Goal: Task Accomplishment & Management: Use online tool/utility

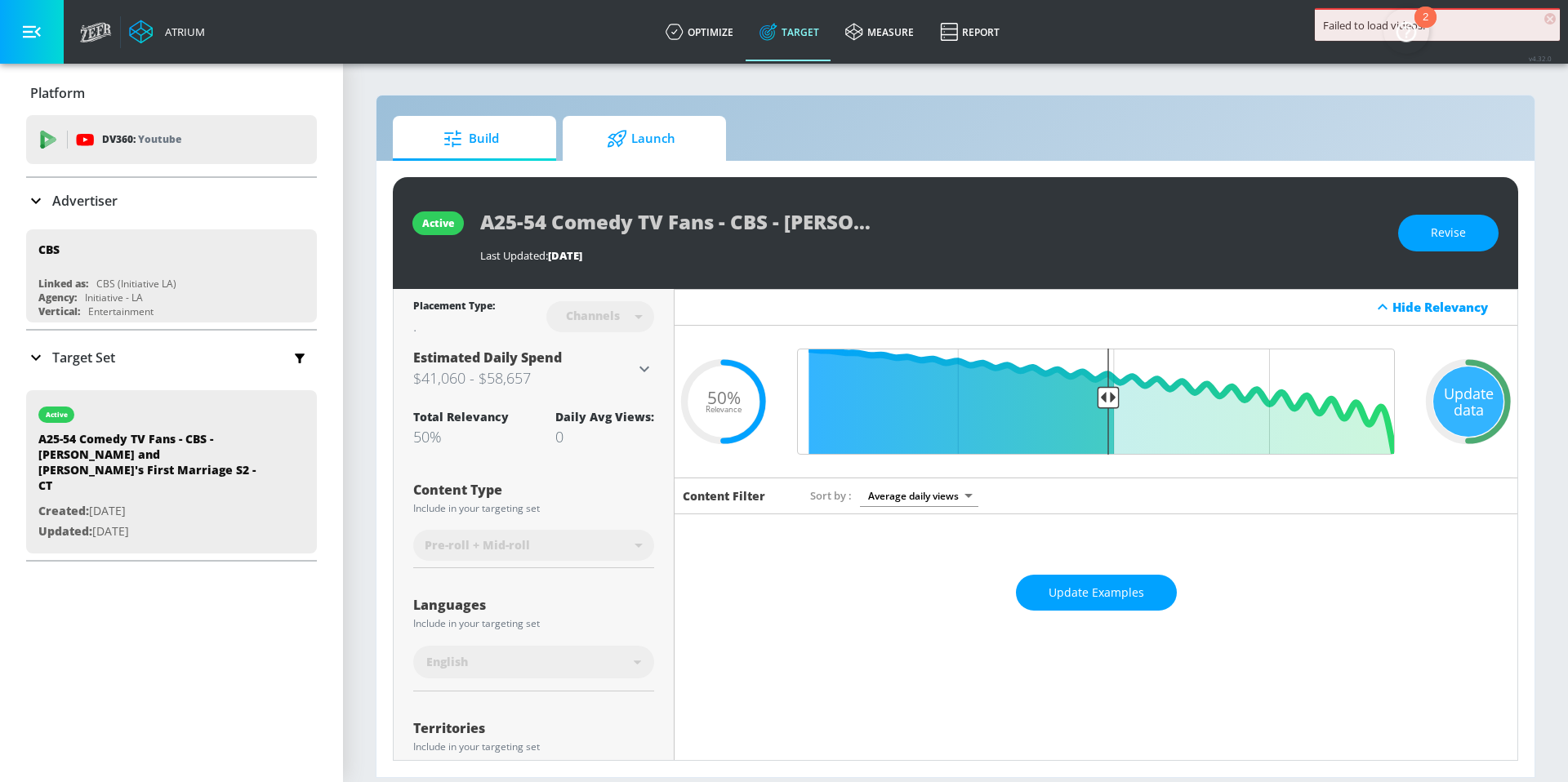
click at [669, 150] on span "Launch" at bounding box center [641, 139] width 125 height 39
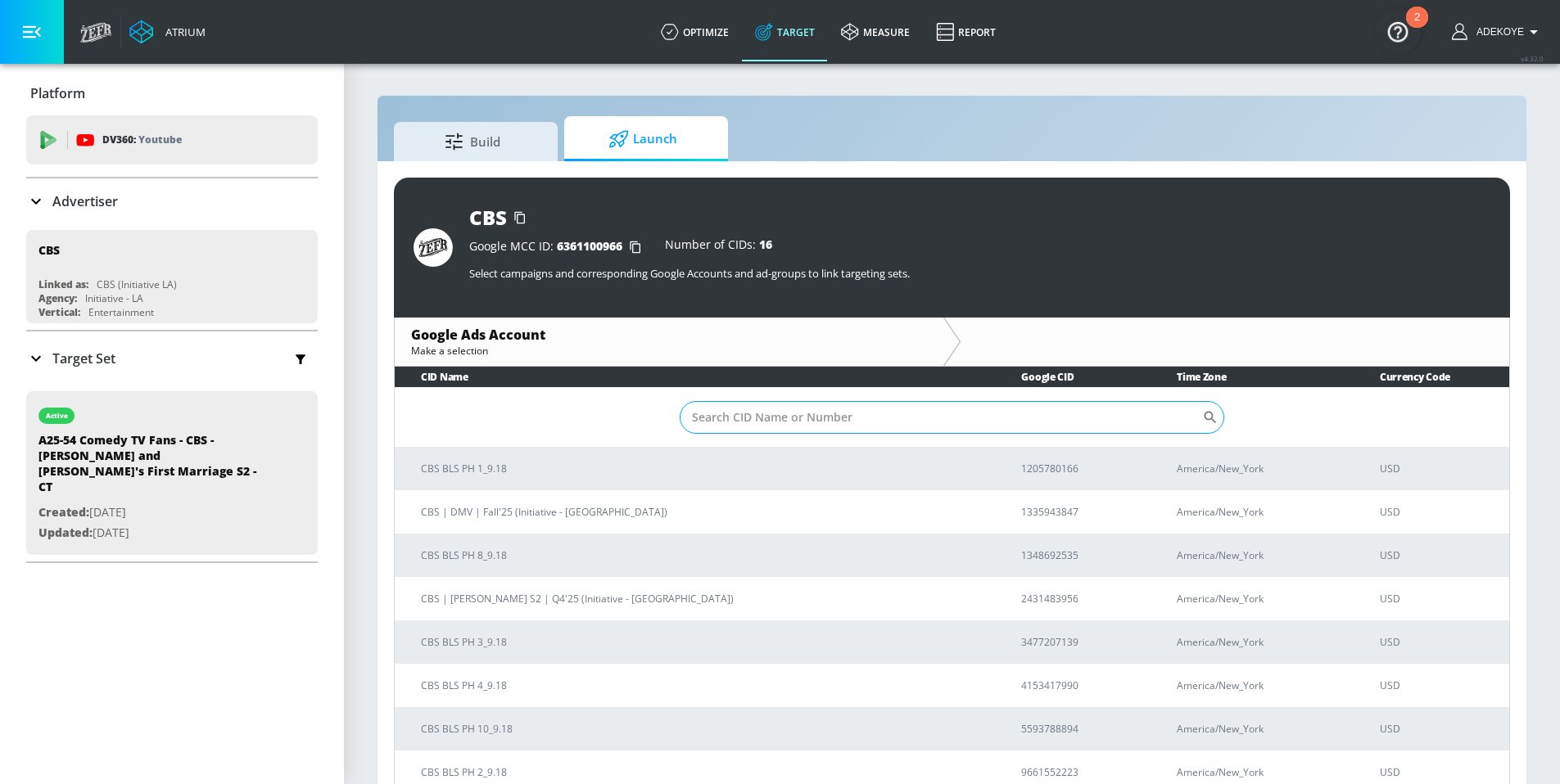
click at [777, 419] on input "Sort By" at bounding box center [941, 417] width 522 height 33
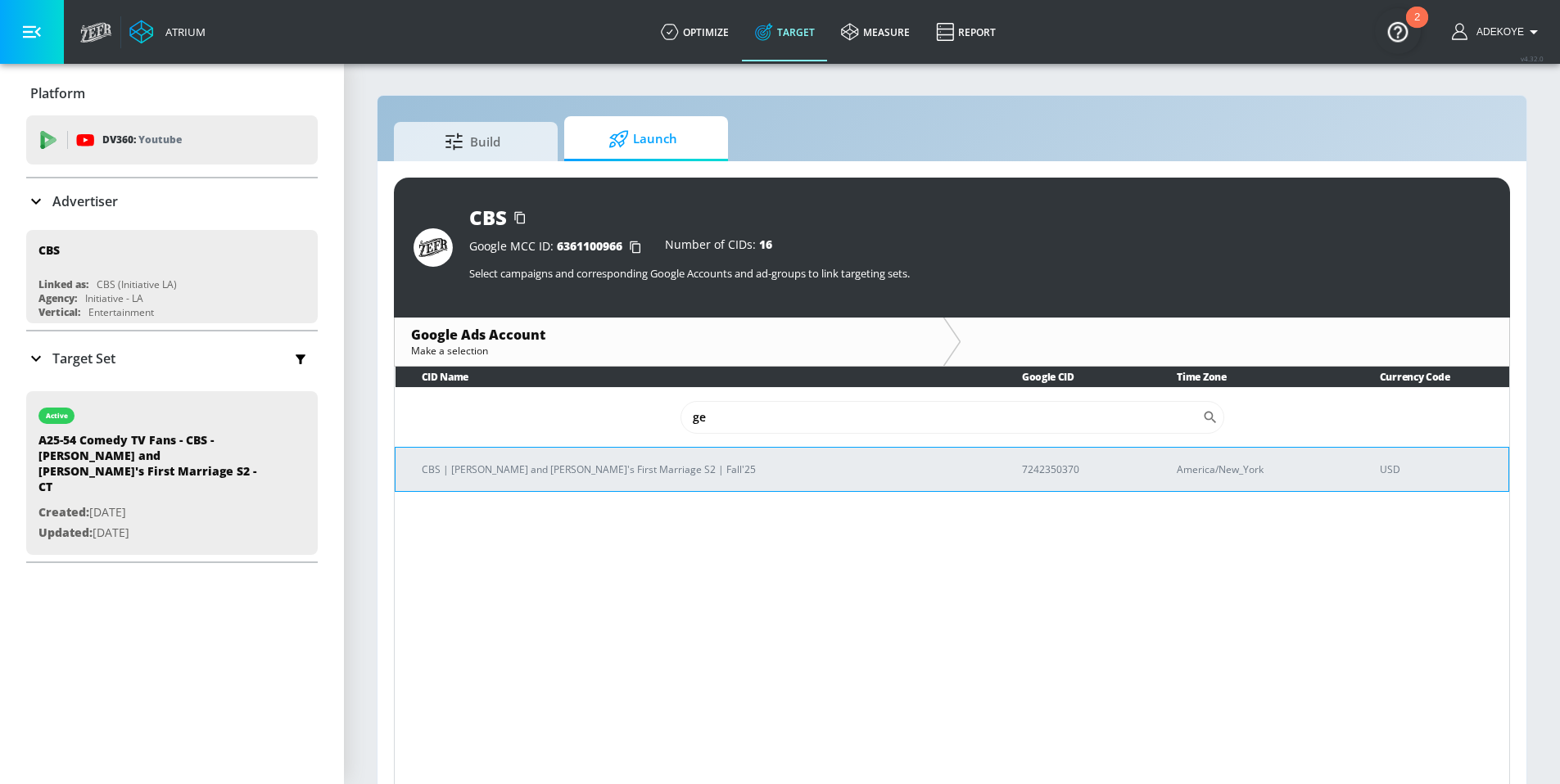
type input "ge"
click at [535, 464] on p "CBS | [PERSON_NAME] and [PERSON_NAME]'s First Marriage S2 | Fall'25" at bounding box center [702, 469] width 561 height 17
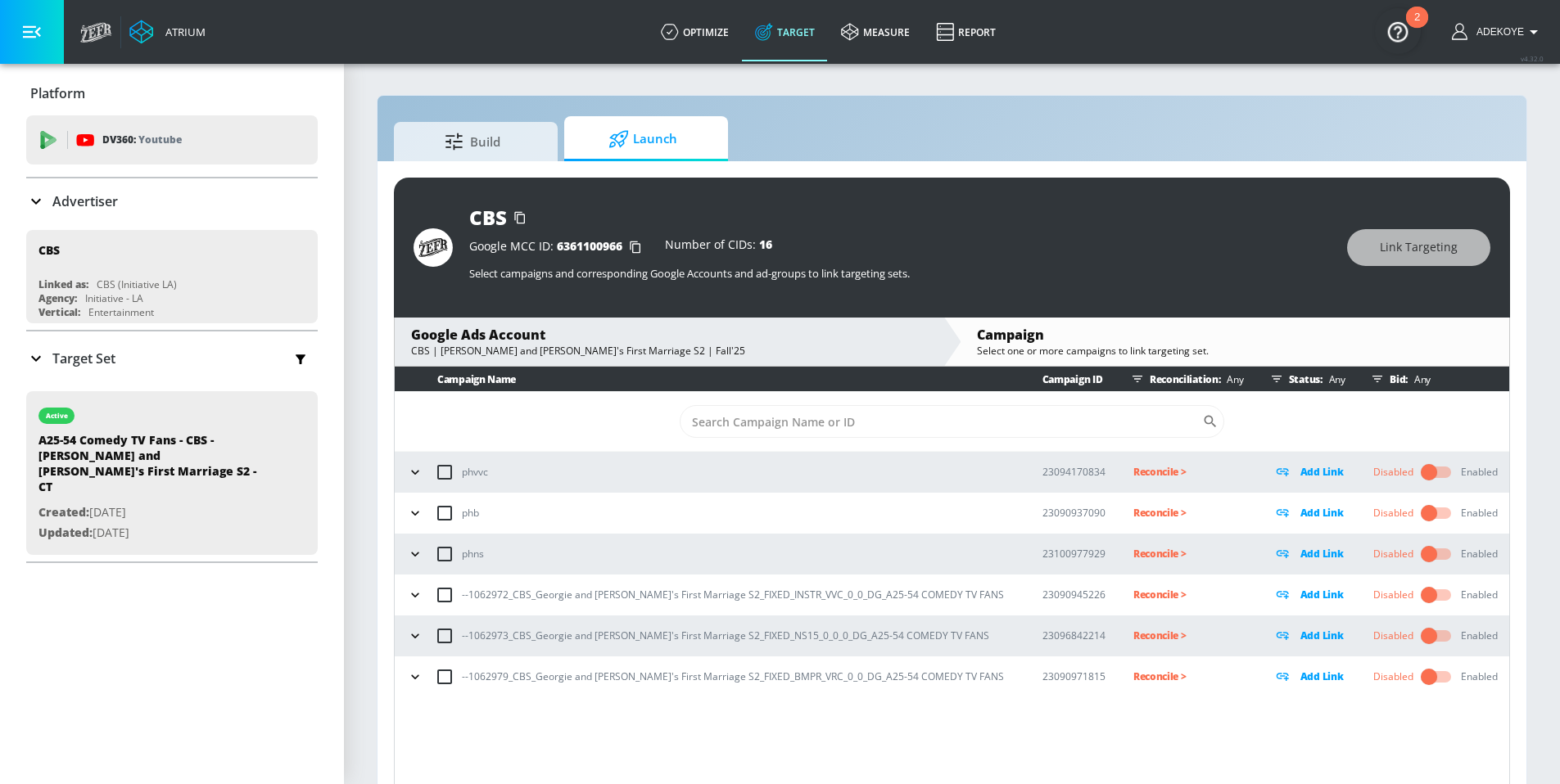
click at [421, 595] on icon "button" at bounding box center [414, 594] width 16 height 16
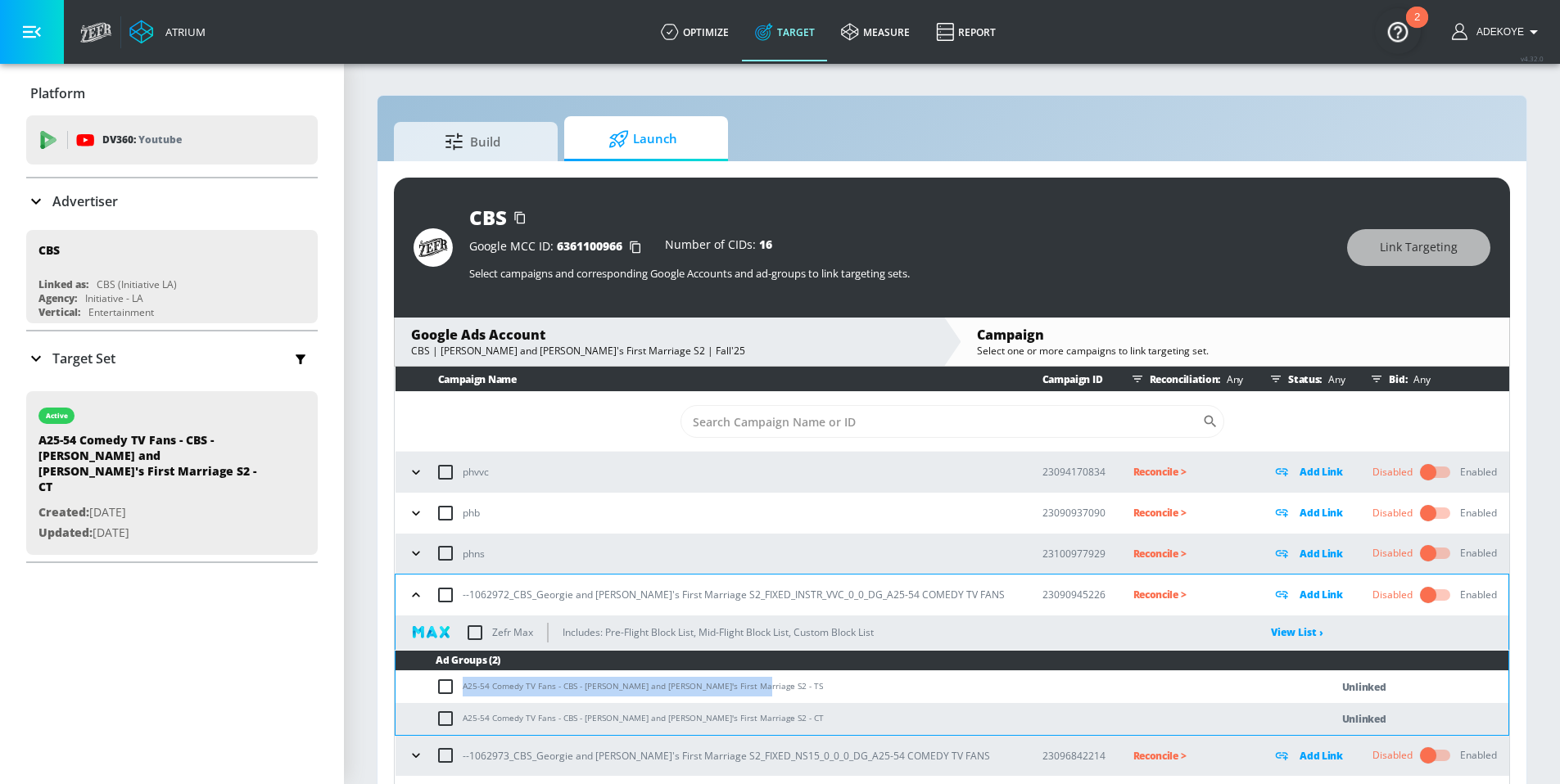
drag, startPoint x: 749, startPoint y: 684, endPoint x: 461, endPoint y: 687, distance: 288.0
click at [461, 687] on td "A25-54 Comedy TV Fans - CBS - [PERSON_NAME] and [PERSON_NAME]'s First Marriage …" at bounding box center [846, 687] width 902 height 32
copy td "A25-54 Comedy TV Fans - CBS - [PERSON_NAME] and [PERSON_NAME]'s First Marriage …"
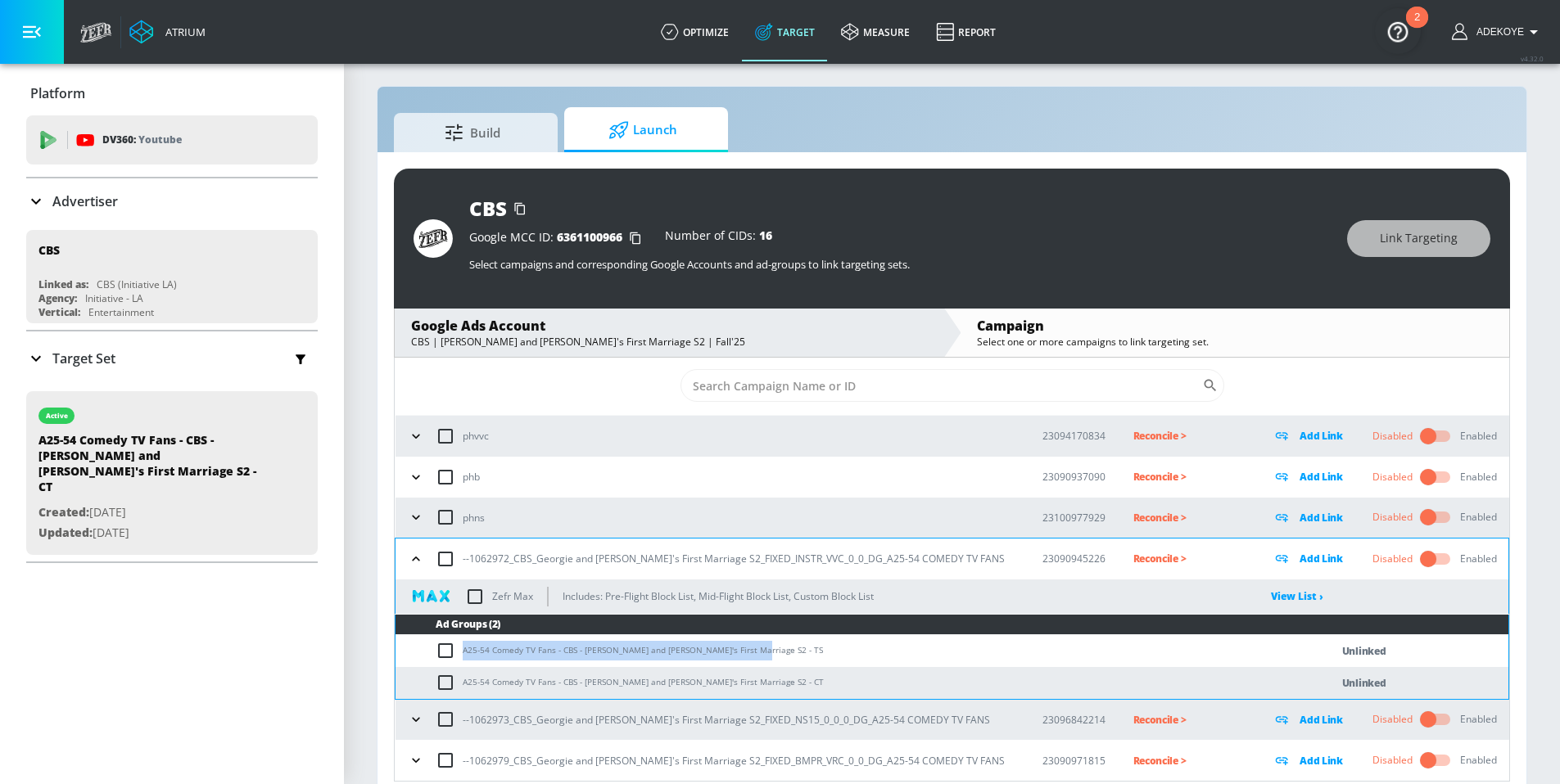
scroll to position [23, 0]
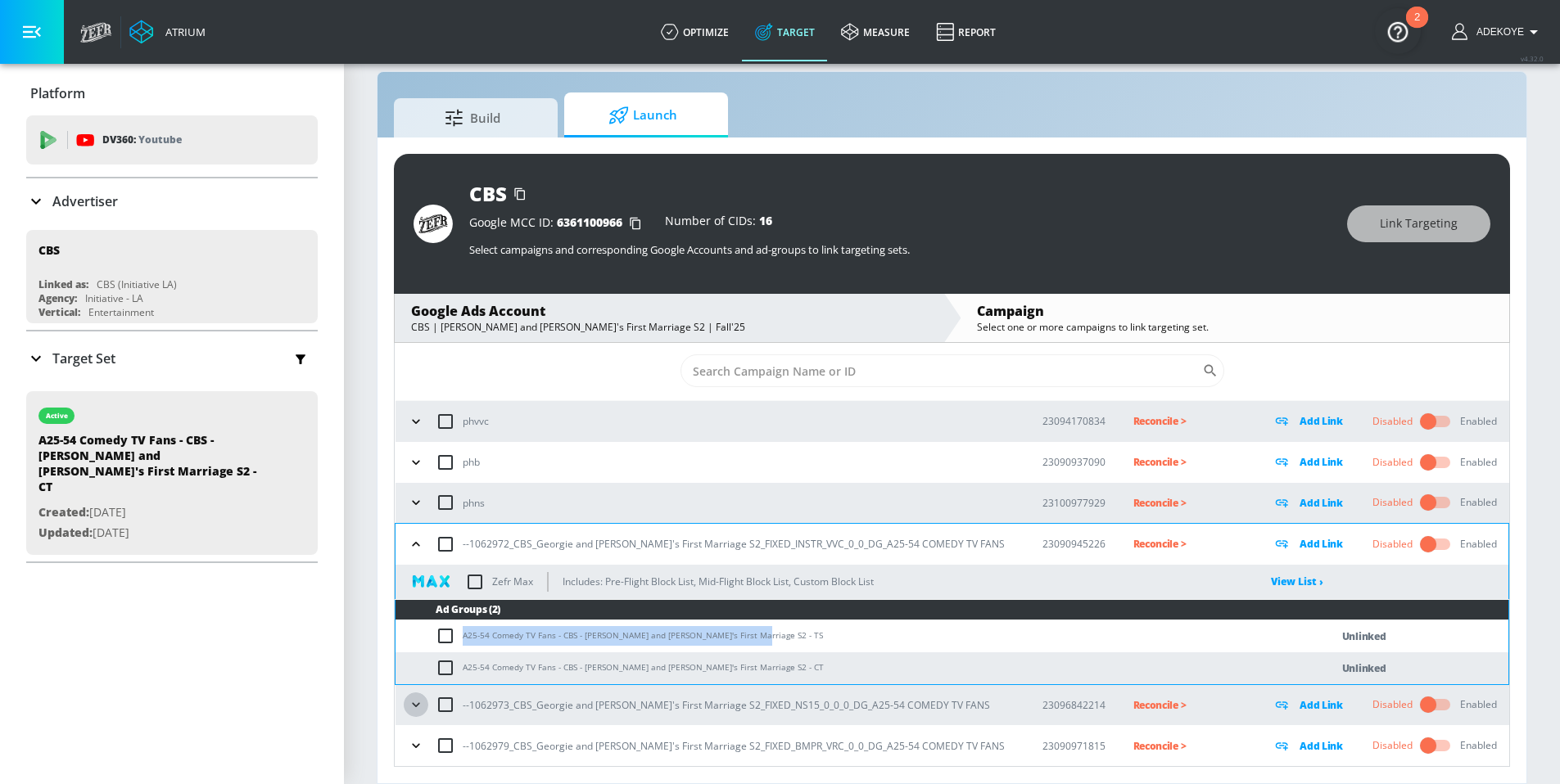
click at [416, 710] on icon "button" at bounding box center [415, 704] width 16 height 16
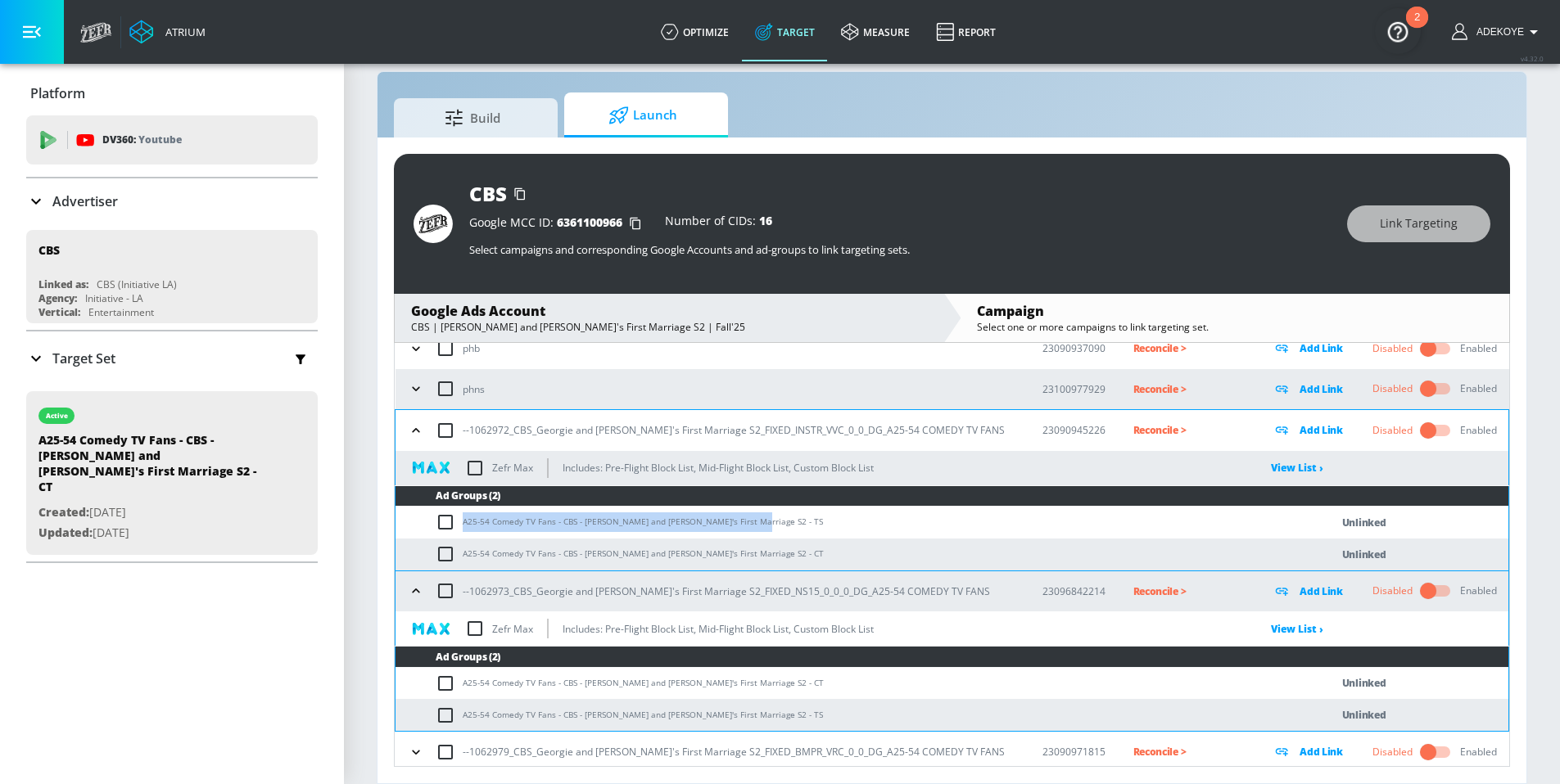
scroll to position [147, 0]
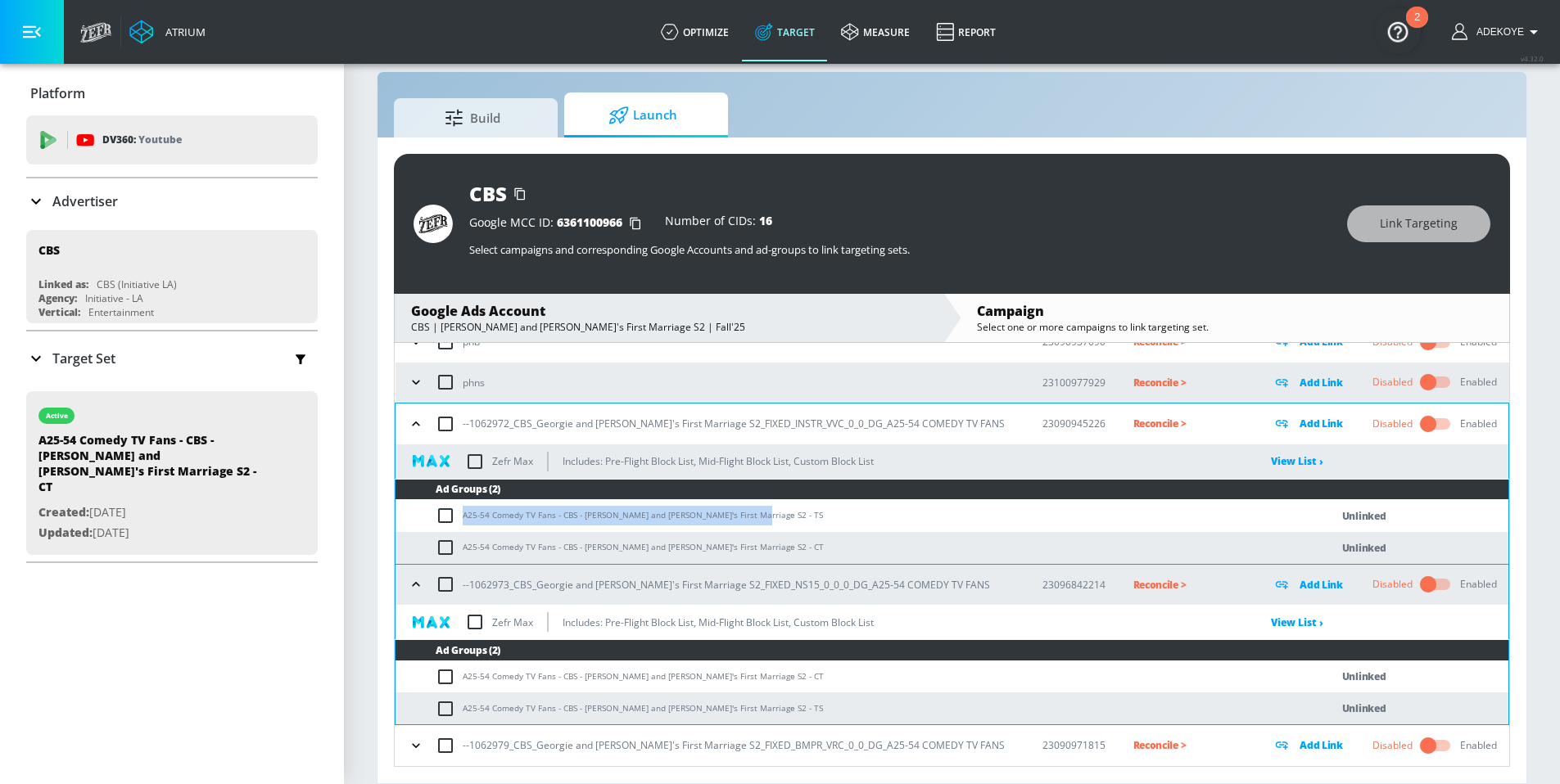
click at [415, 751] on icon "button" at bounding box center [415, 746] width 16 height 16
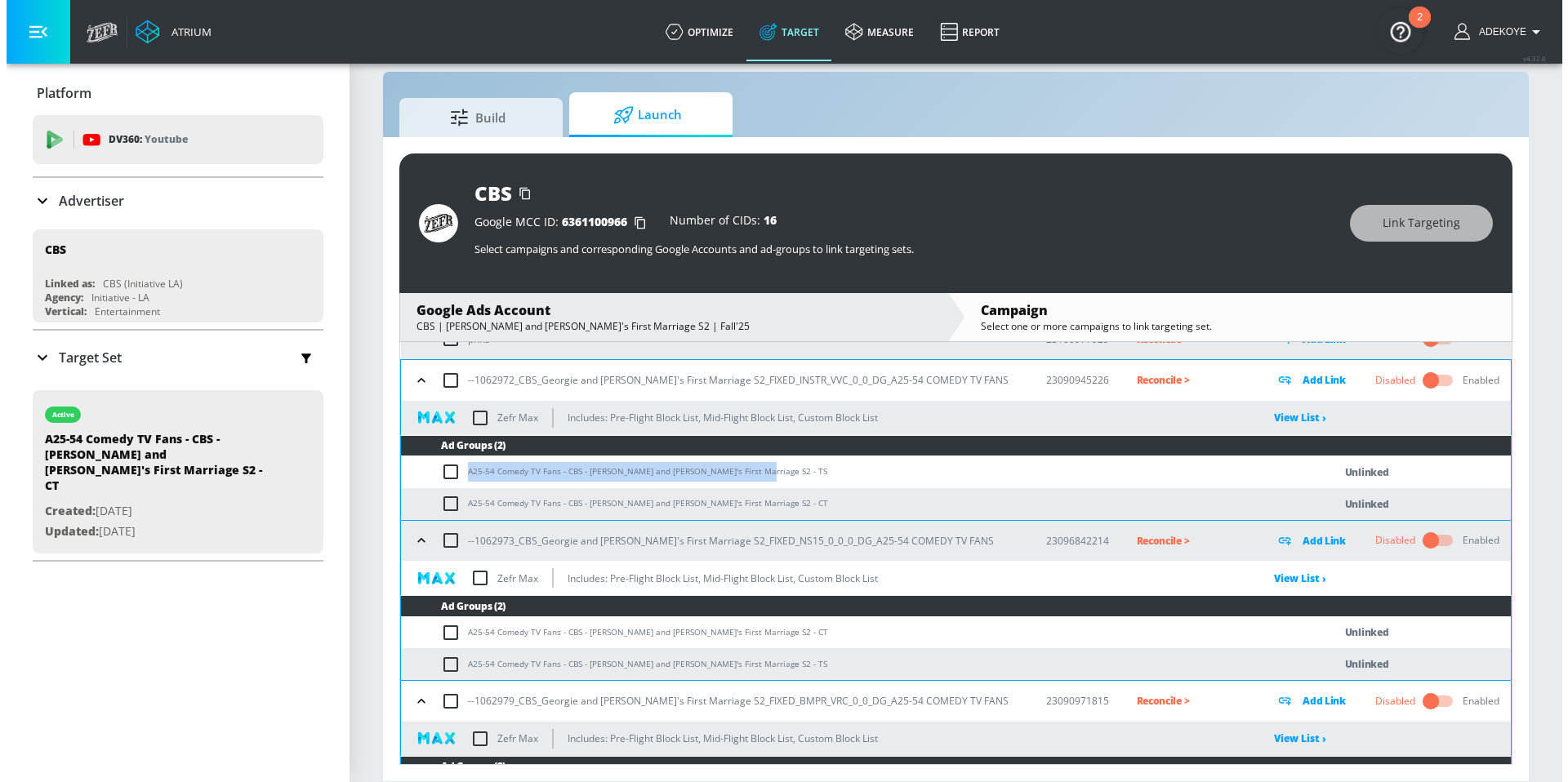
scroll to position [267, 0]
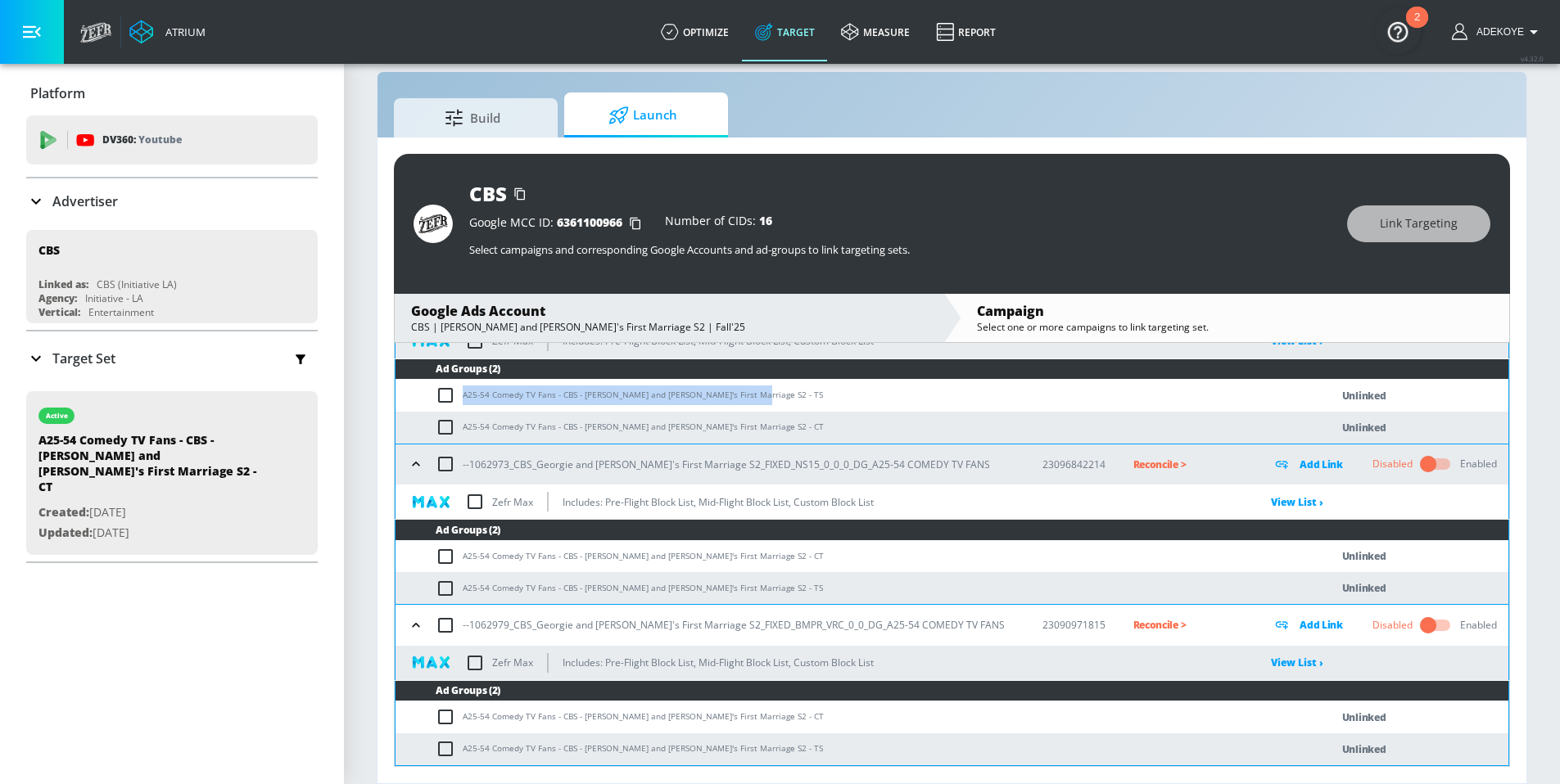
click at [445, 395] on input "checkbox" at bounding box center [449, 395] width 27 height 20
checkbox input "true"
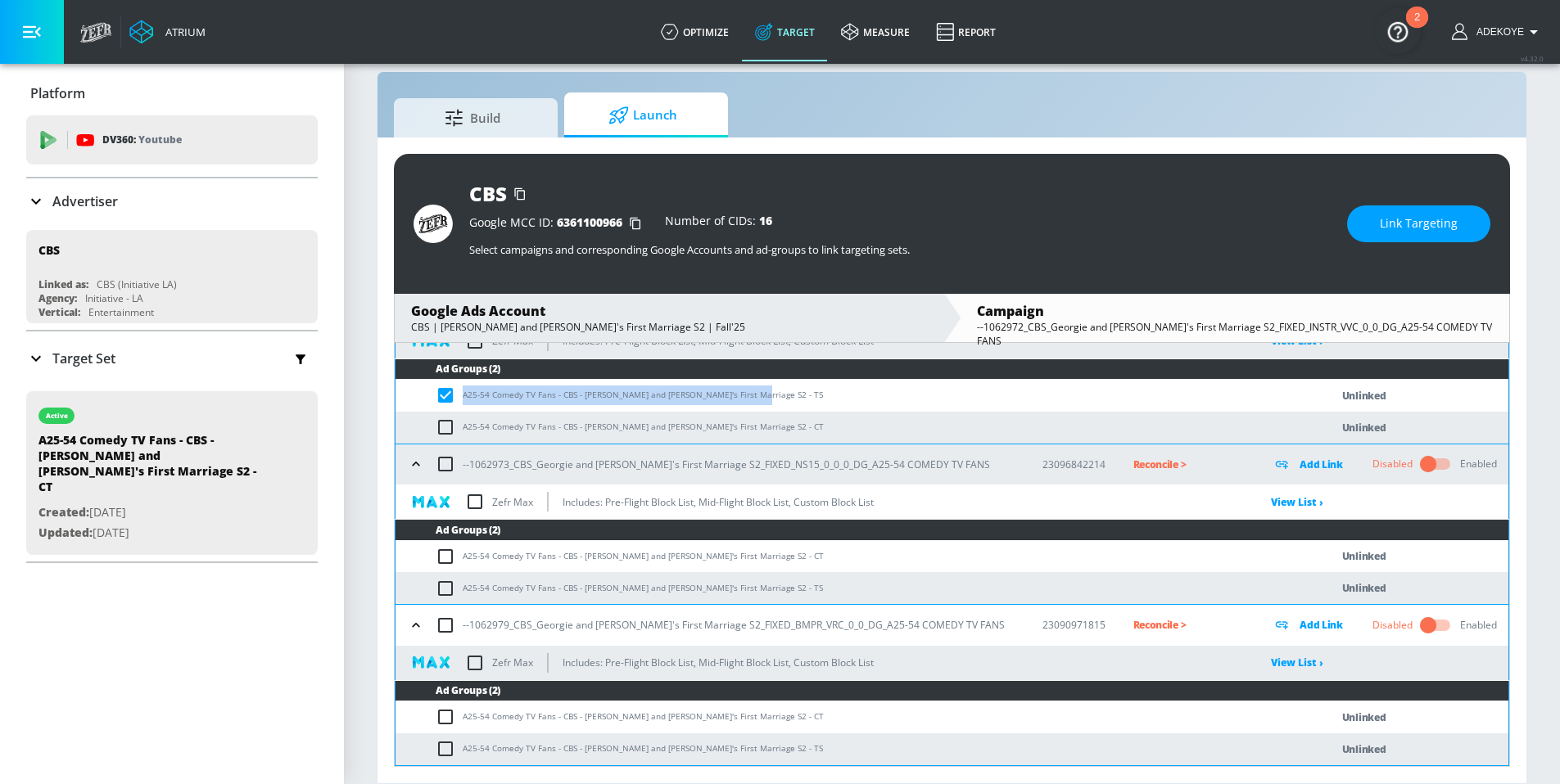
click at [447, 589] on input "checkbox" at bounding box center [449, 588] width 27 height 20
checkbox input "true"
click at [441, 745] on input "checkbox" at bounding box center [449, 748] width 27 height 20
checkbox input "true"
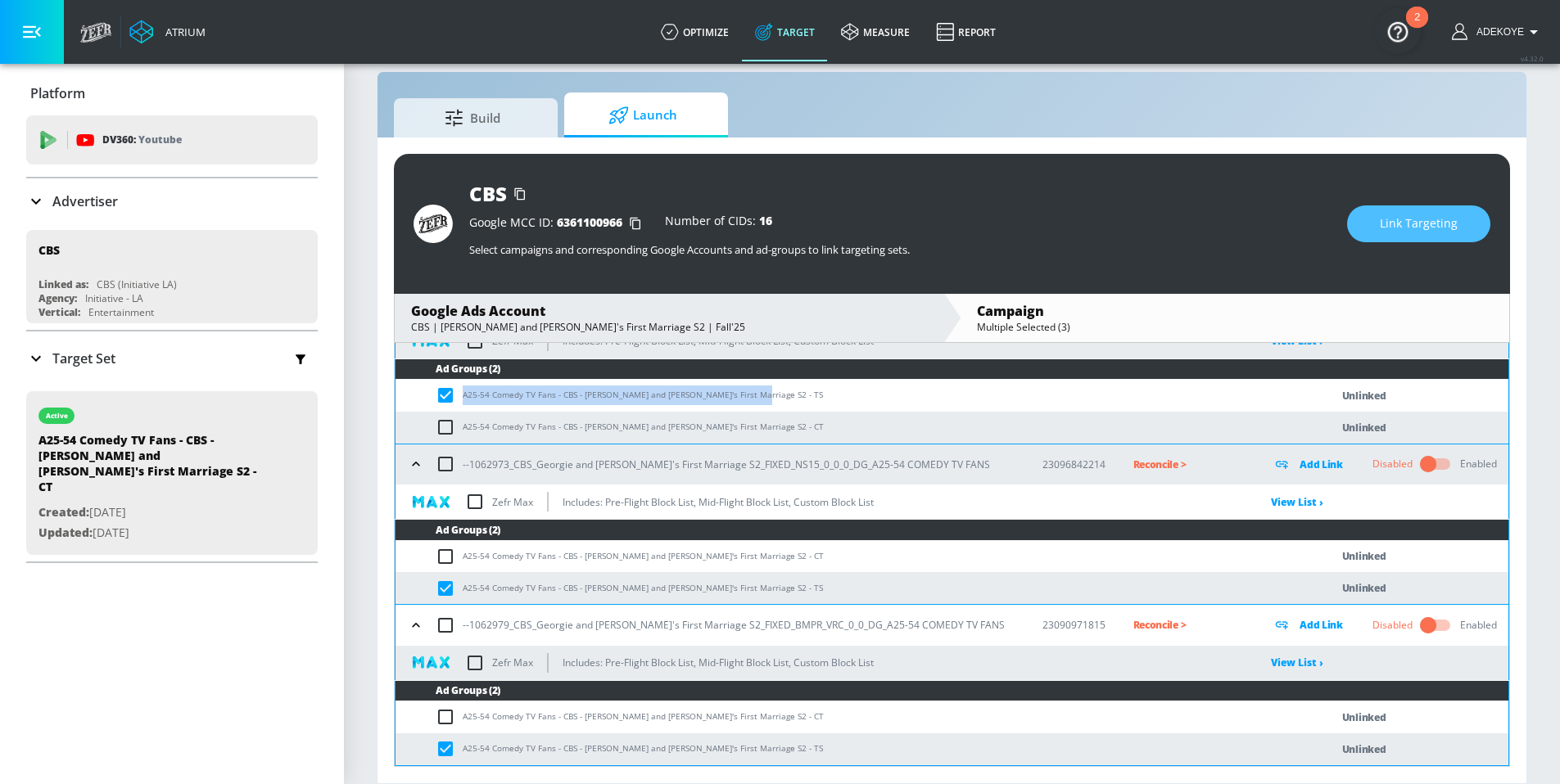
click at [1441, 219] on span "Link Targeting" at bounding box center [1418, 224] width 78 height 21
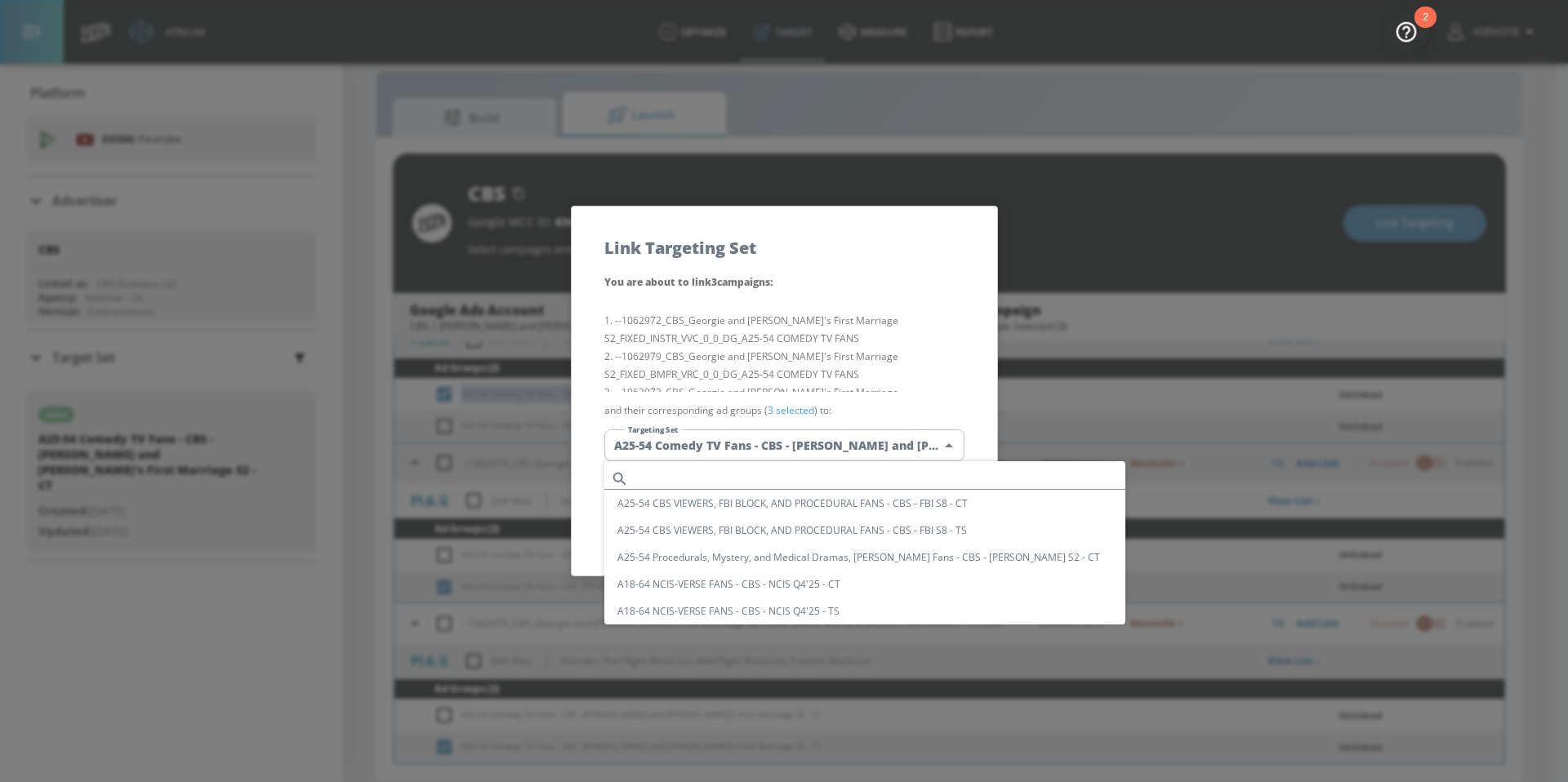
click at [781, 450] on body "Atrium optimize Target measure Report optimize Target measure Report v 4.32.0 A…" at bounding box center [784, 379] width 1568 height 806
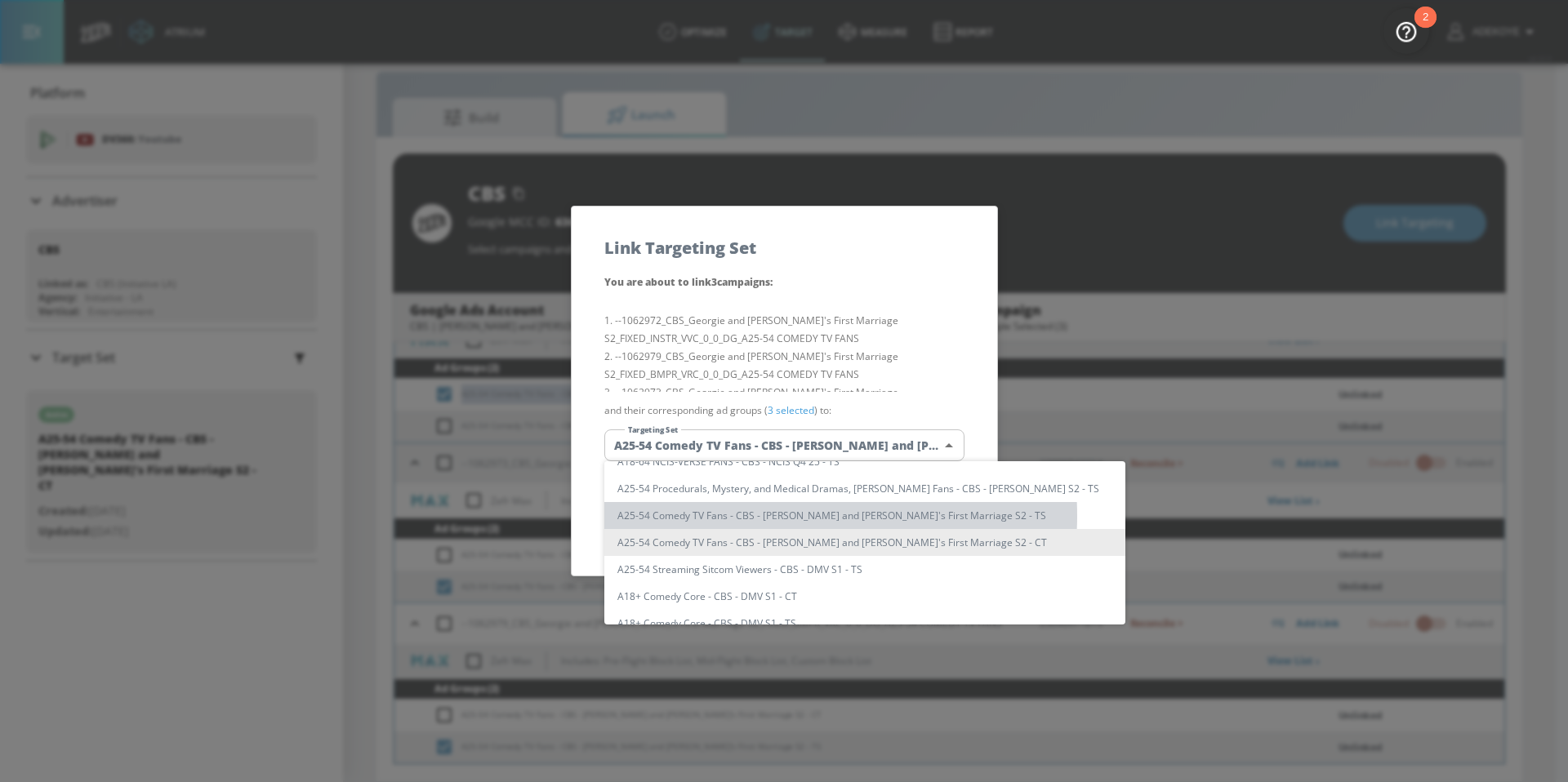
click at [788, 515] on li "A25-54 Comedy TV Fans - CBS - [PERSON_NAME] and [PERSON_NAME]'s First Marriage …" at bounding box center [865, 515] width 521 height 27
type input "796e501c-68df-44db-a89a-0eeeba325da4"
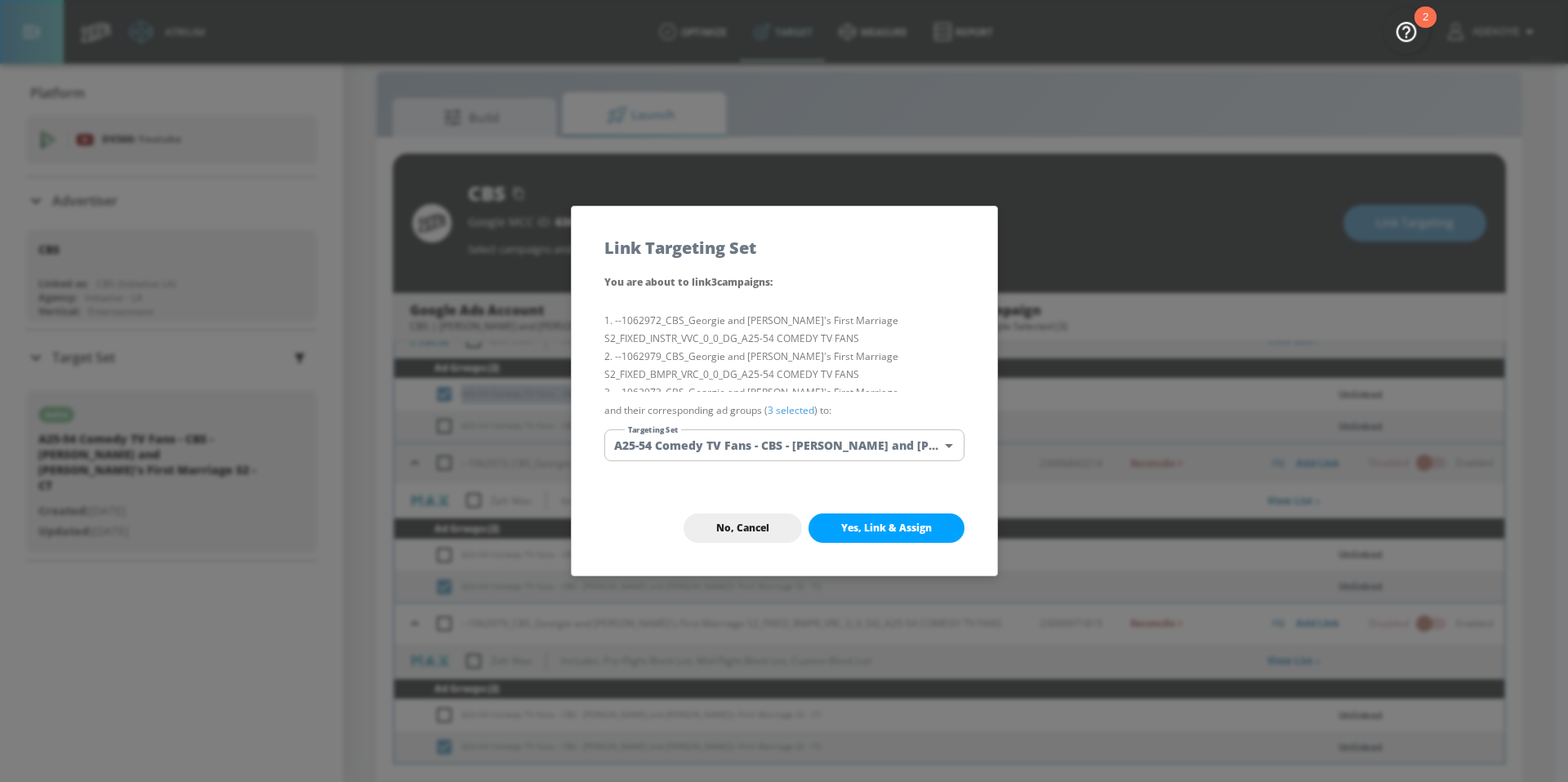
click at [933, 524] on button "Yes, Link & Assign" at bounding box center [886, 527] width 156 height 29
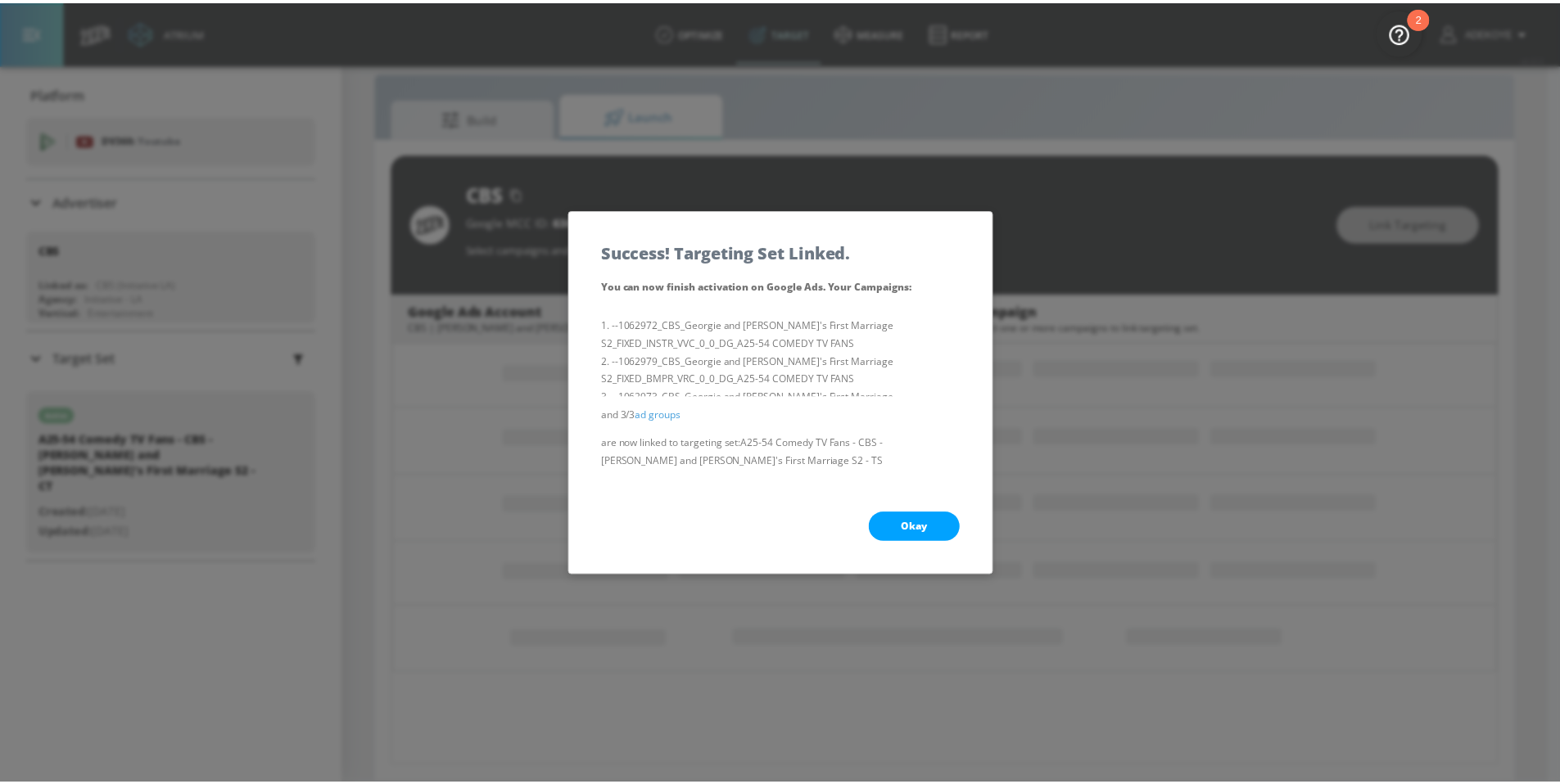
scroll to position [0, 0]
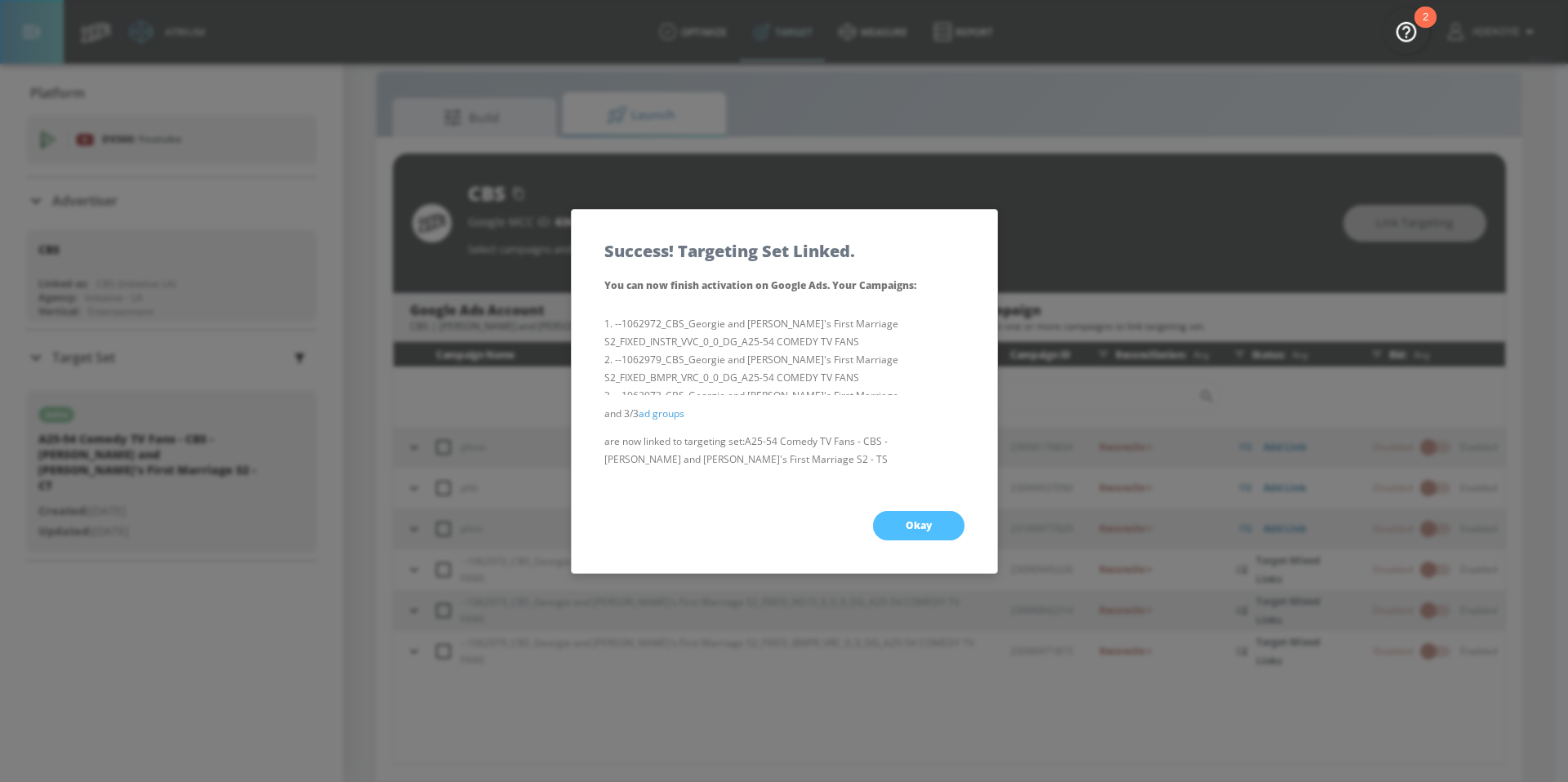
click at [928, 522] on span "Okay" at bounding box center [919, 526] width 26 height 13
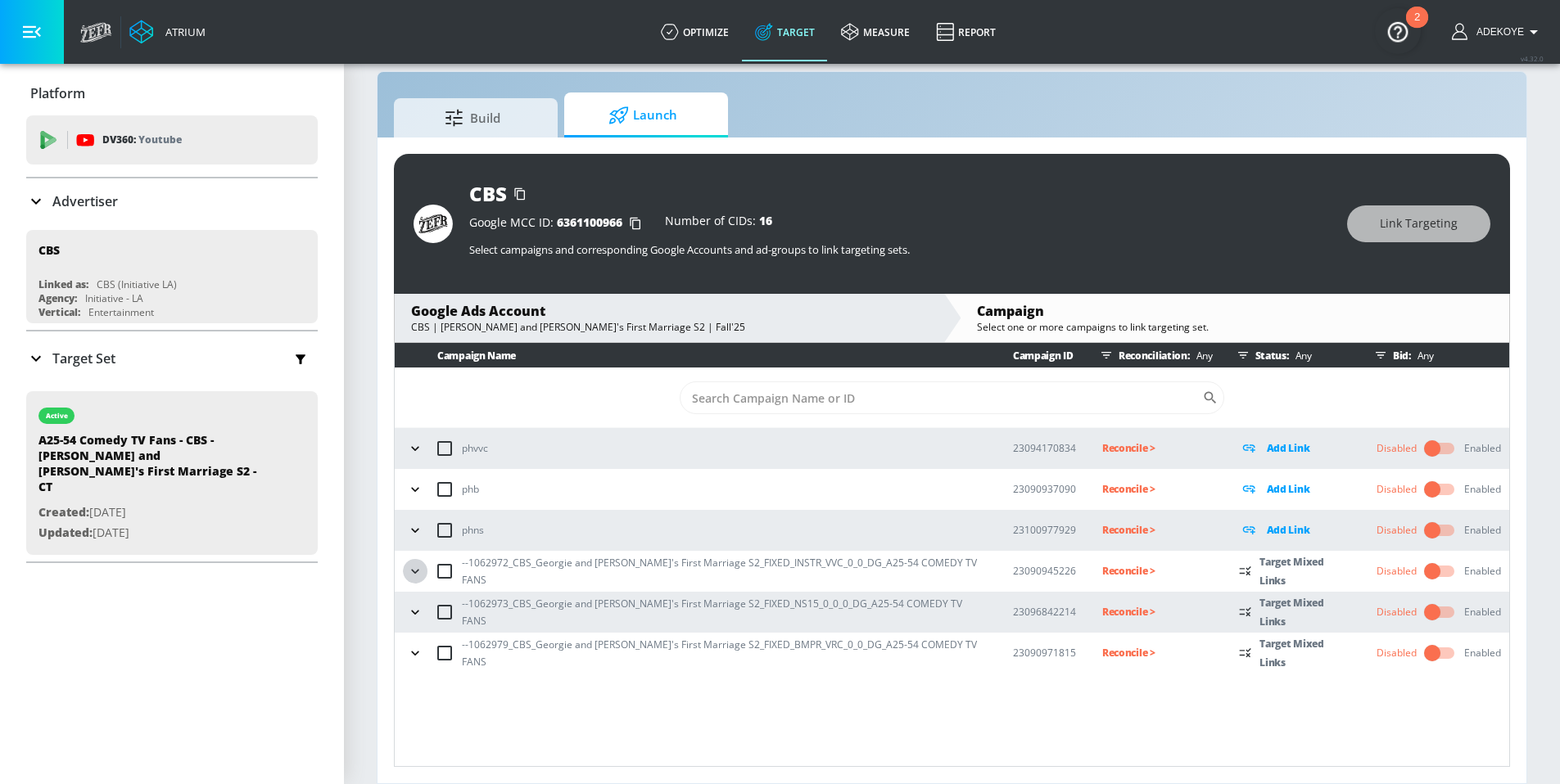
click at [412, 571] on icon "button" at bounding box center [414, 571] width 16 height 16
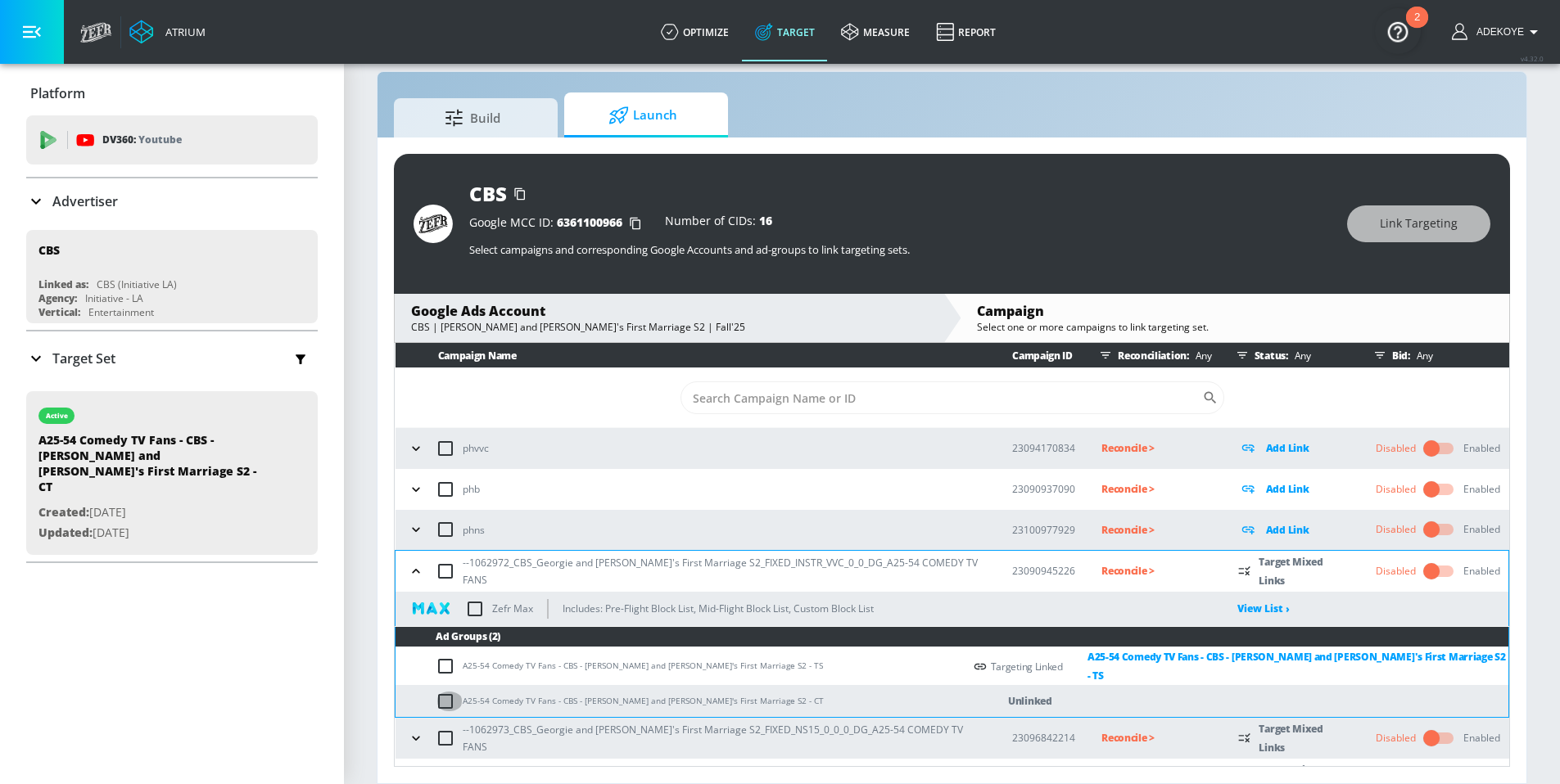
click at [441, 694] on input "checkbox" at bounding box center [449, 701] width 27 height 20
checkbox input "true"
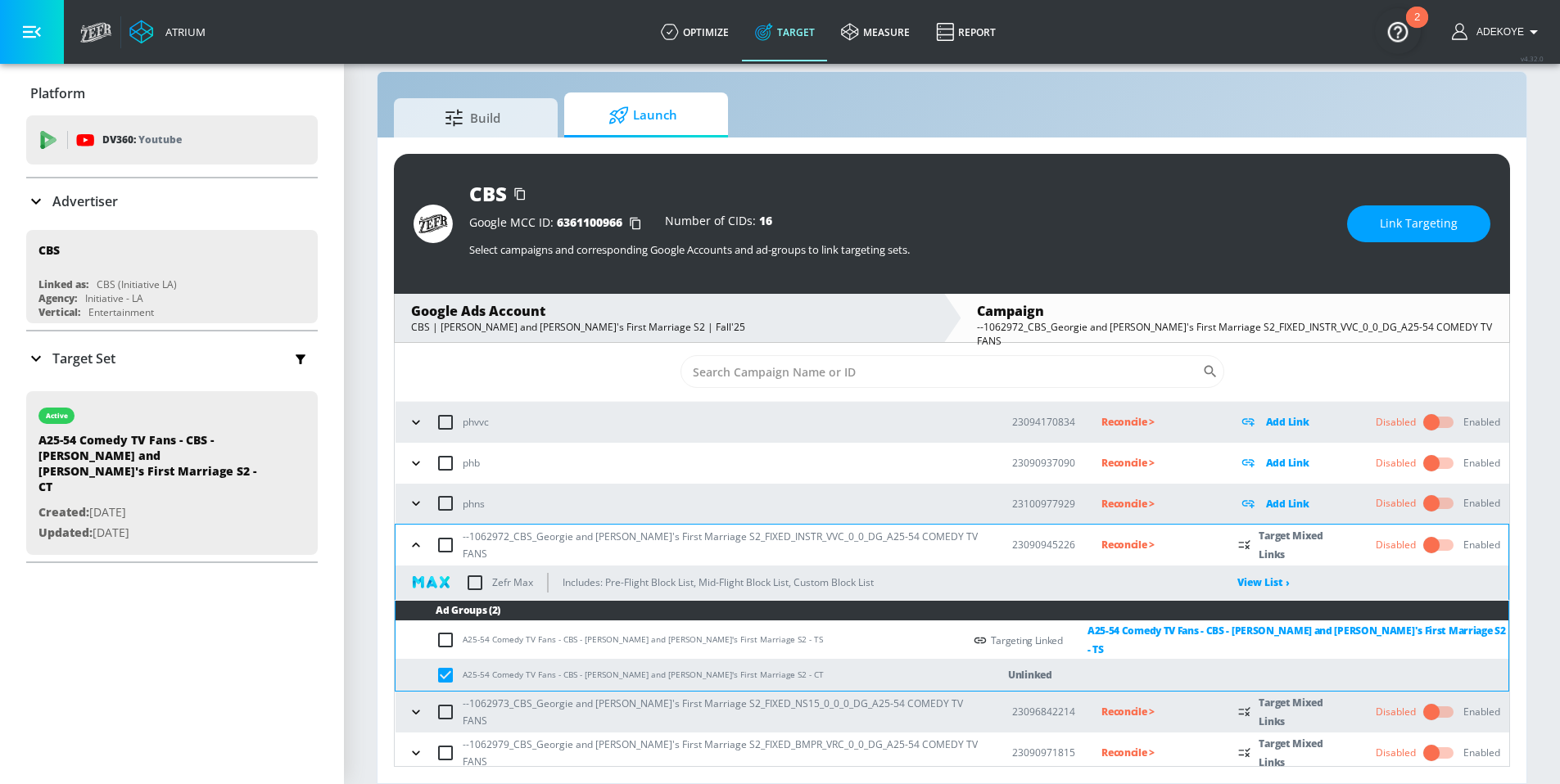
scroll to position [27, 0]
click at [410, 706] on icon "button" at bounding box center [415, 711] width 16 height 16
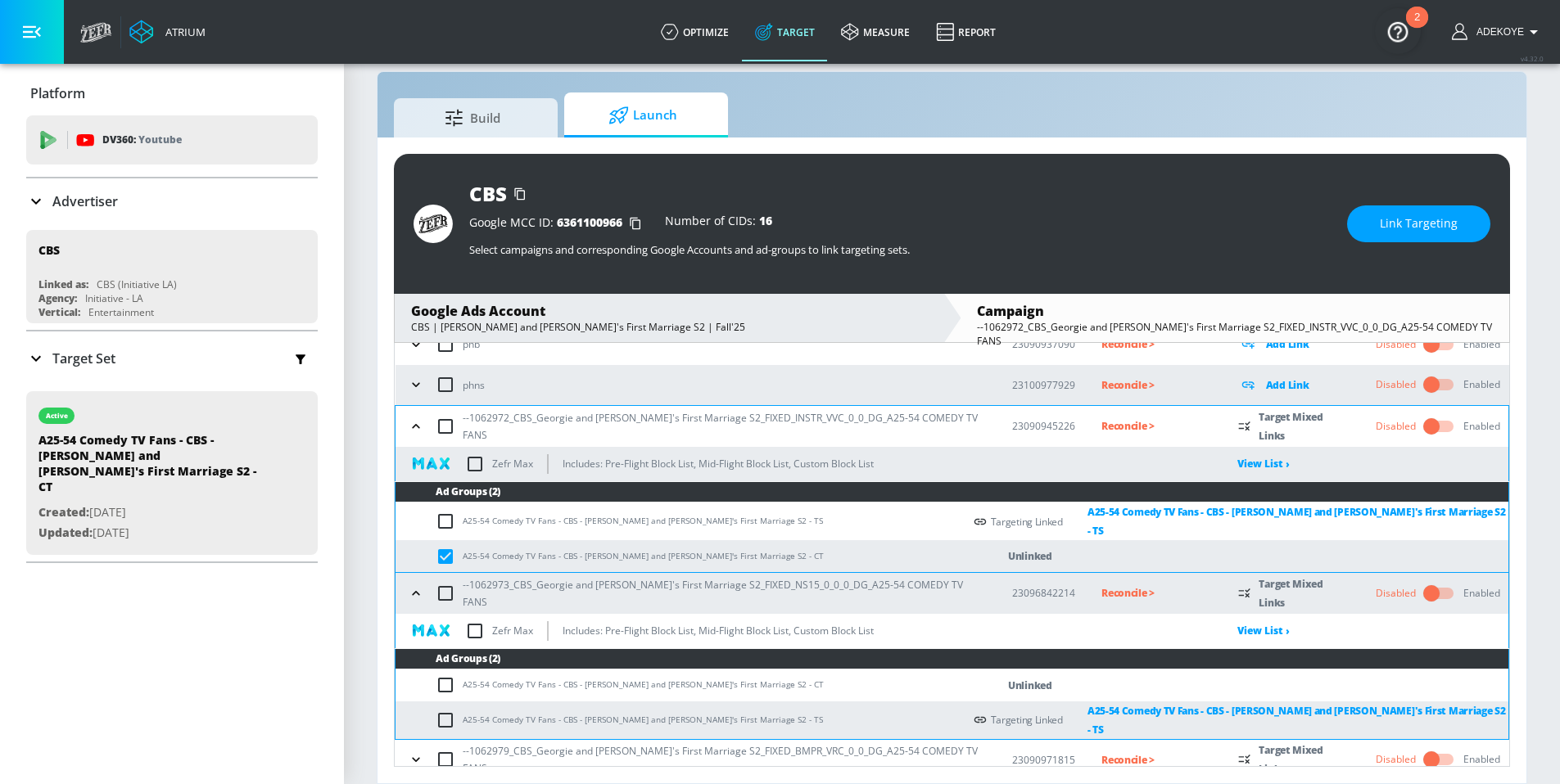
scroll to position [147, 0]
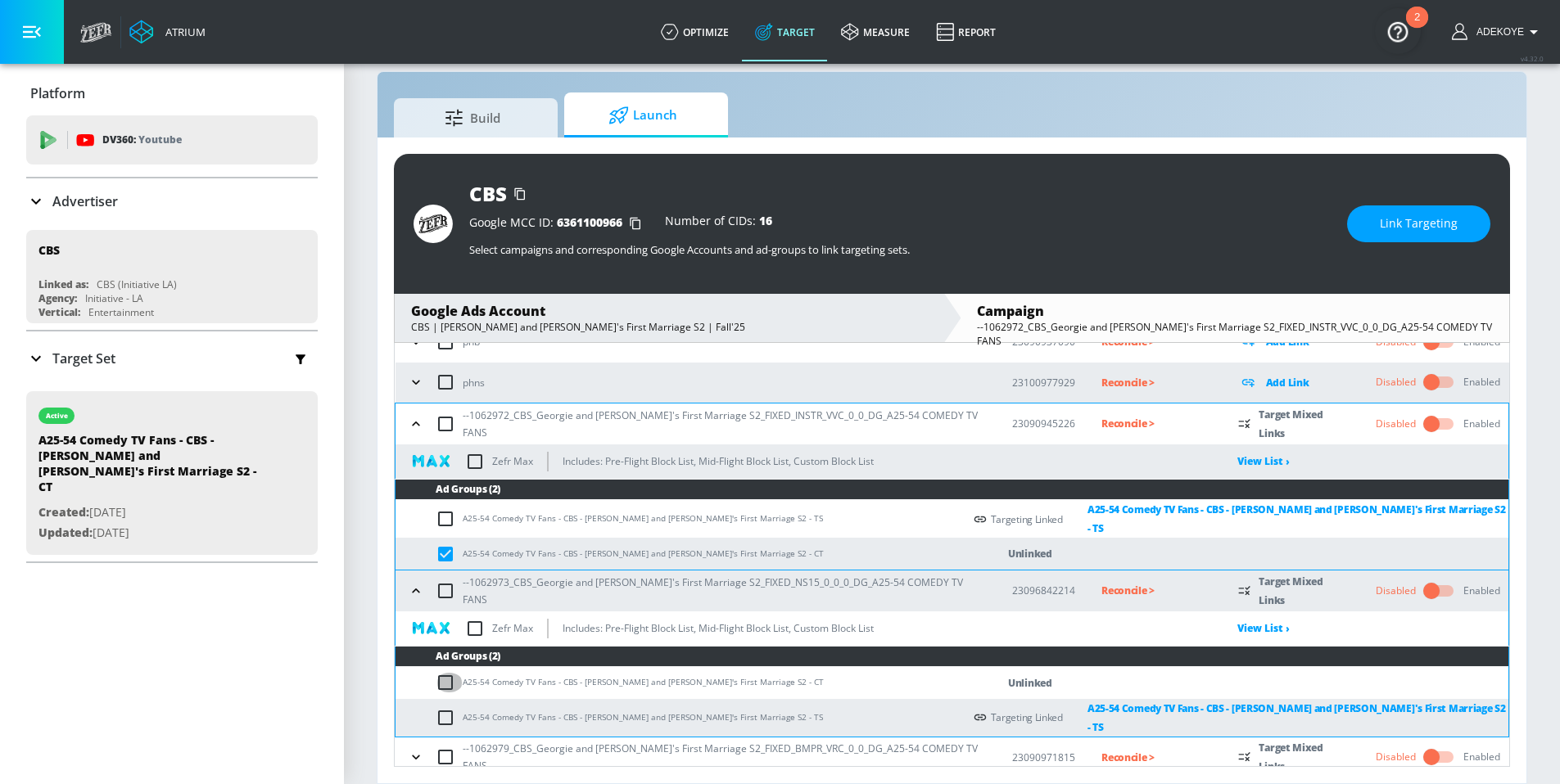
click at [438, 673] on input "checkbox" at bounding box center [449, 683] width 27 height 20
checkbox input "true"
click at [421, 749] on icon "button" at bounding box center [415, 757] width 16 height 16
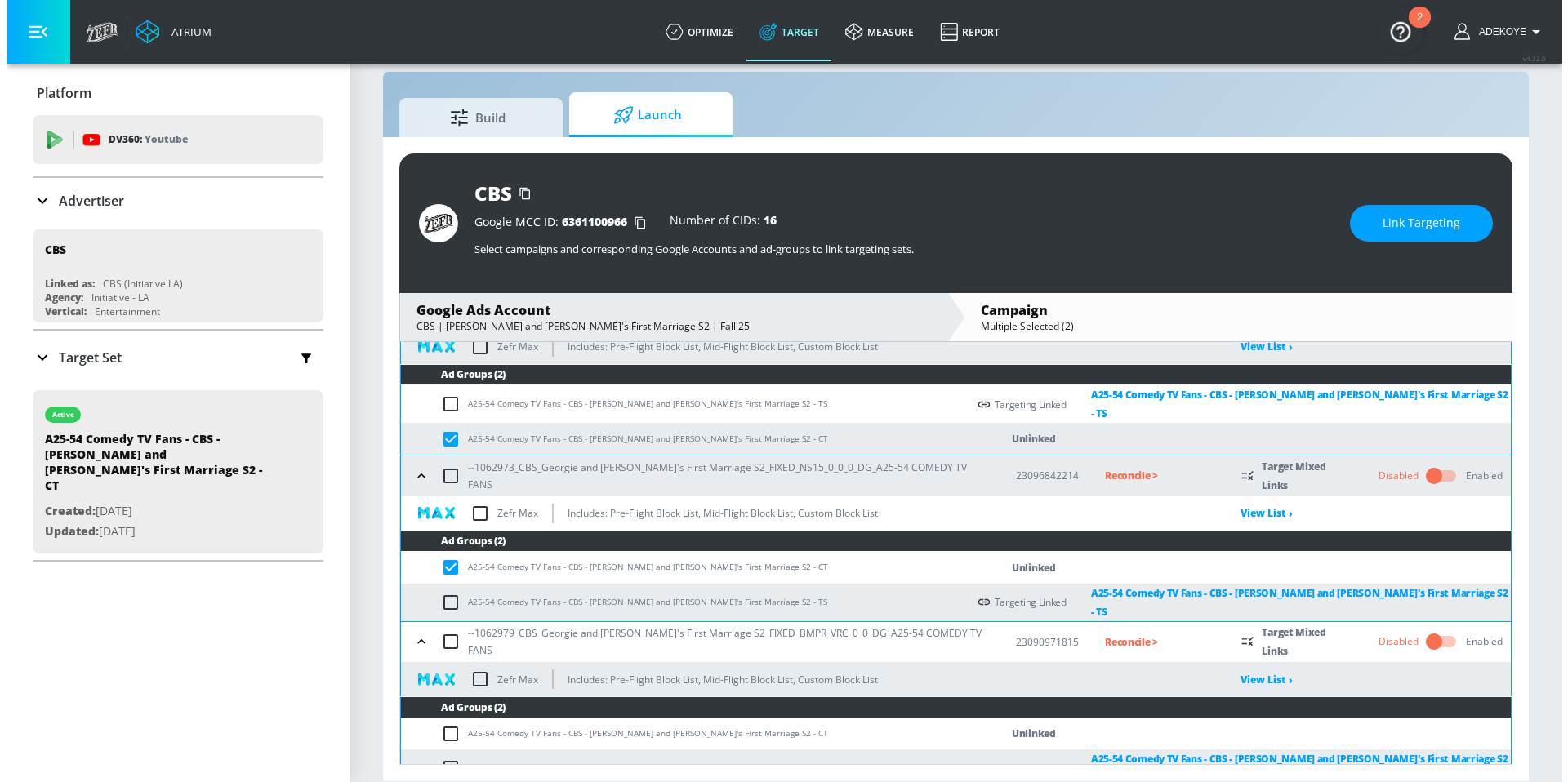
scroll to position [267, 0]
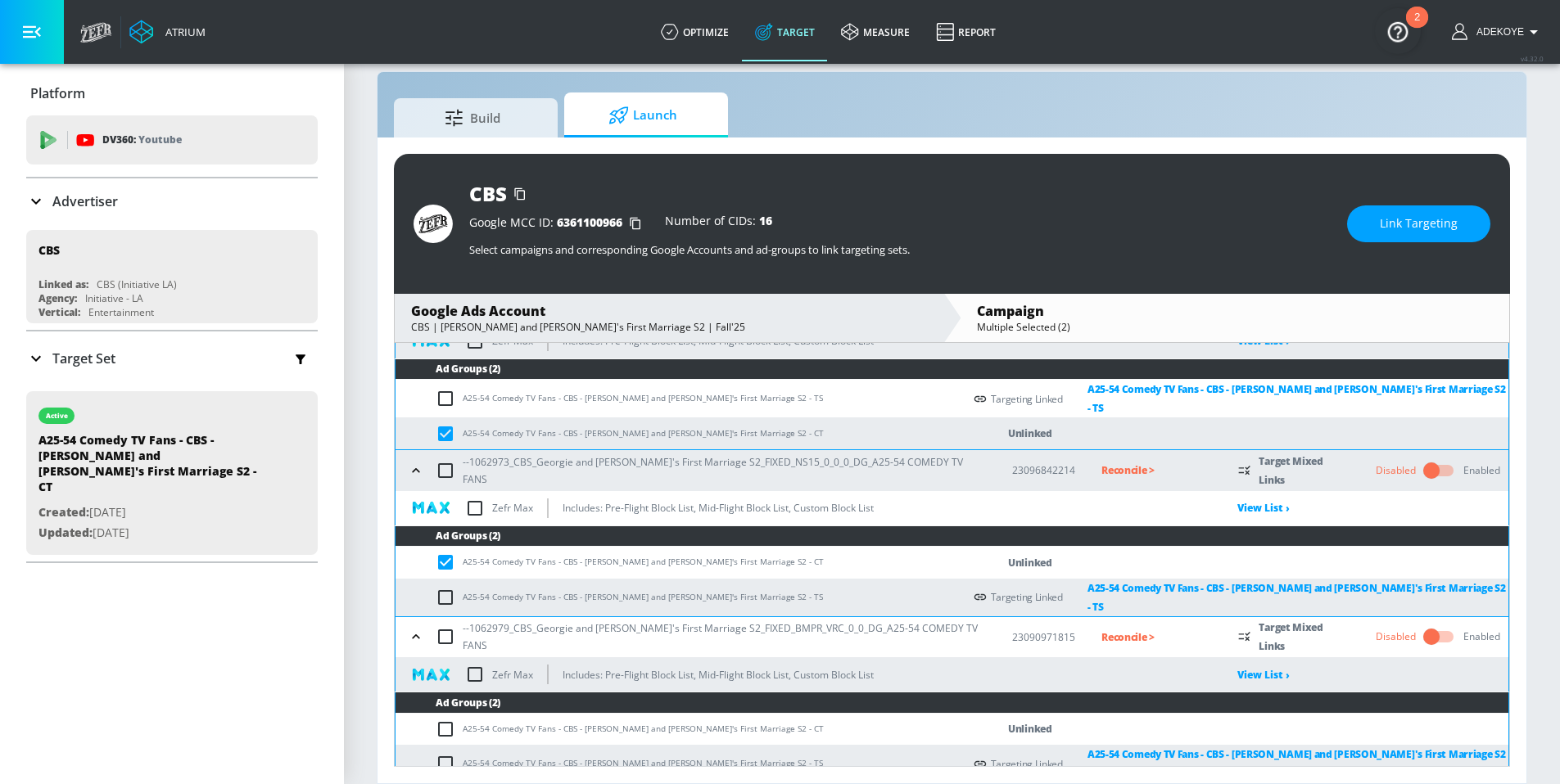
click at [441, 719] on input "checkbox" at bounding box center [449, 729] width 27 height 20
checkbox input "true"
drag, startPoint x: 755, startPoint y: 715, endPoint x: 464, endPoint y: 720, distance: 291.0
click at [464, 720] on td "A25-54 Comedy TV Fans - CBS - [PERSON_NAME] and [PERSON_NAME]'s First Marriage …" at bounding box center [679, 729] width 567 height 32
copy td "A25-54 Comedy TV Fans - CBS - [PERSON_NAME] and [PERSON_NAME]'s First Marriage …"
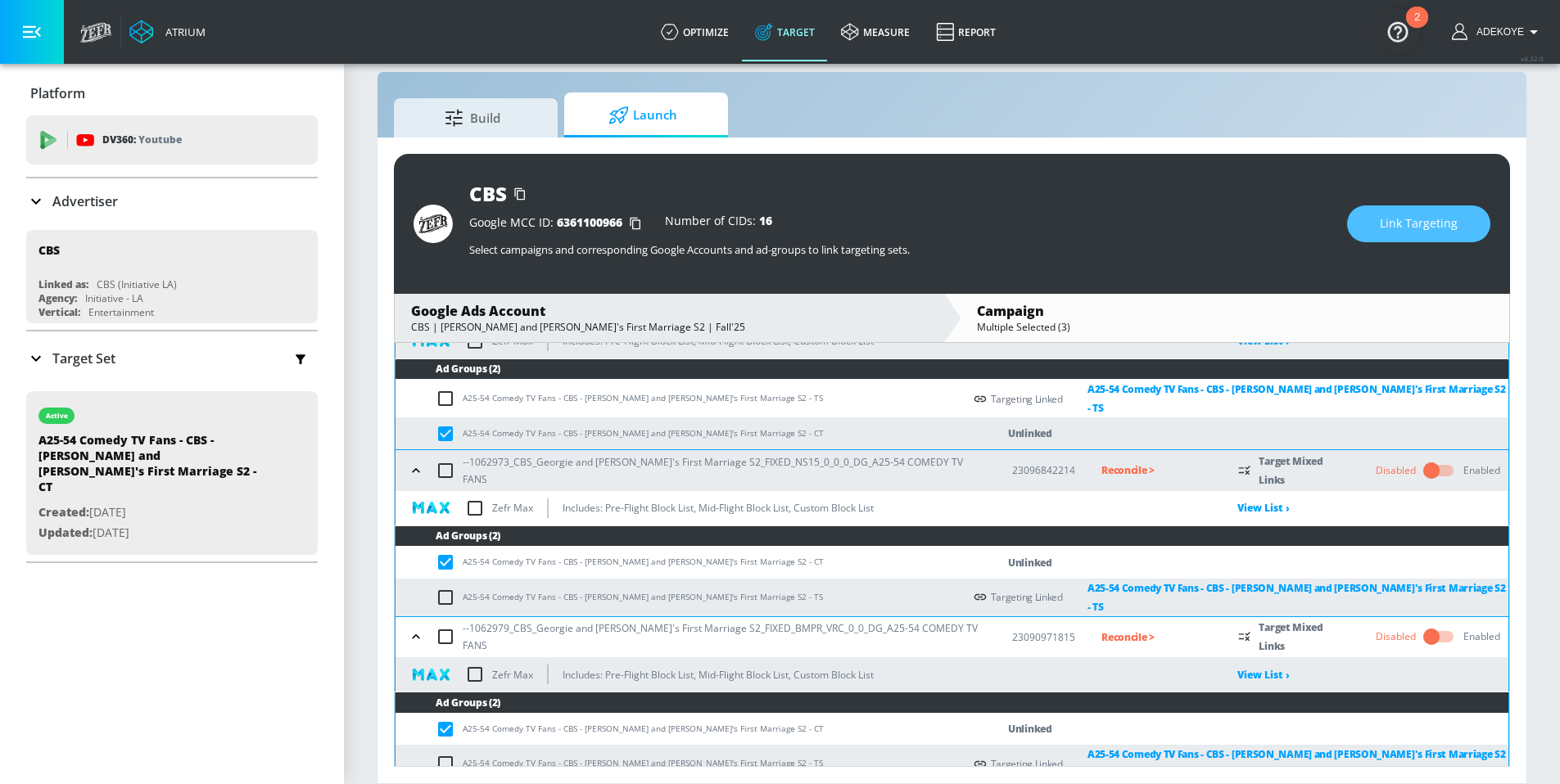
click at [1432, 227] on span "Link Targeting" at bounding box center [1418, 224] width 78 height 21
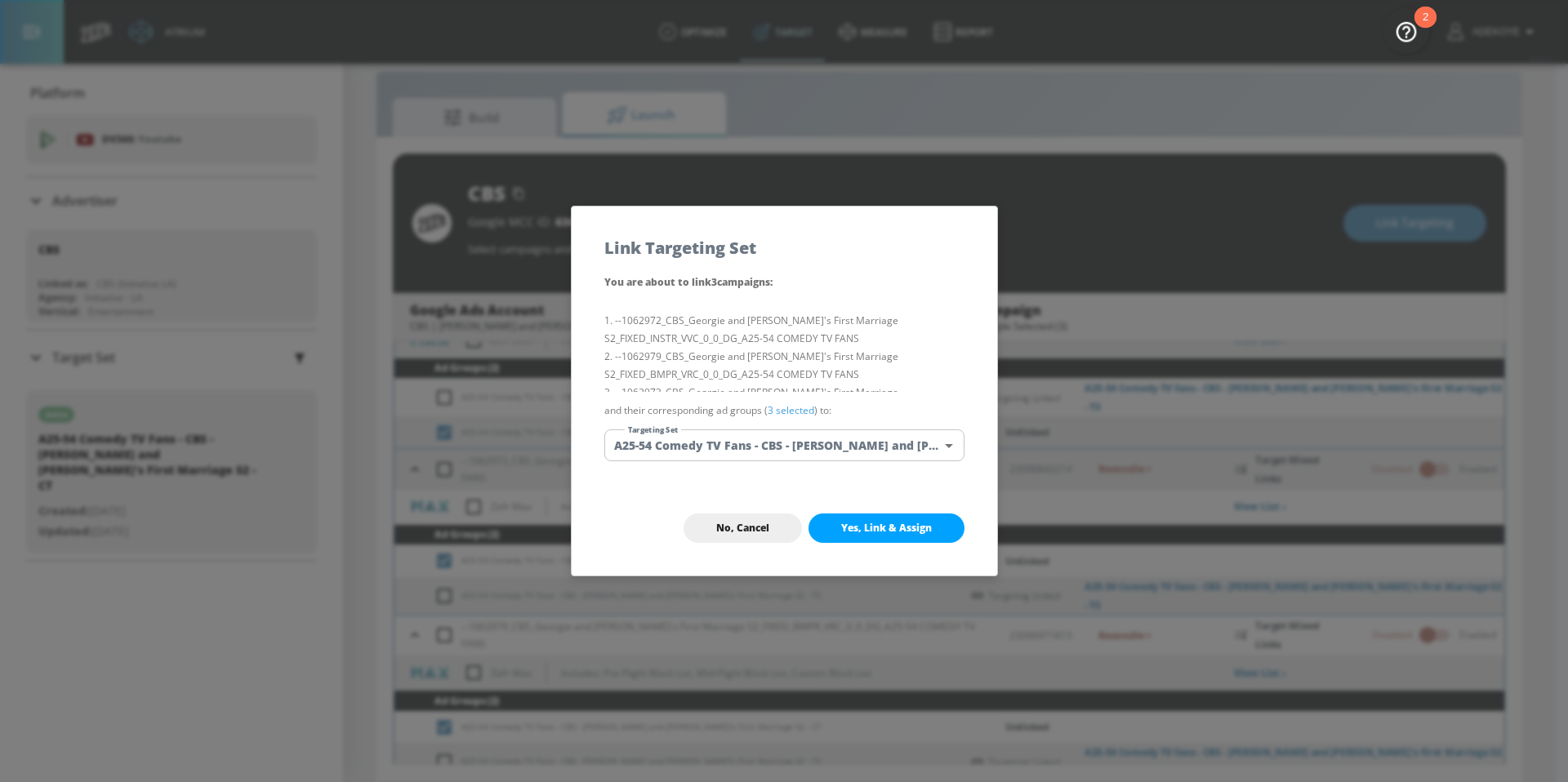
click at [836, 442] on body "Atrium optimize Target measure Report optimize Target measure Report v 4.32.0 A…" at bounding box center [784, 379] width 1568 height 806
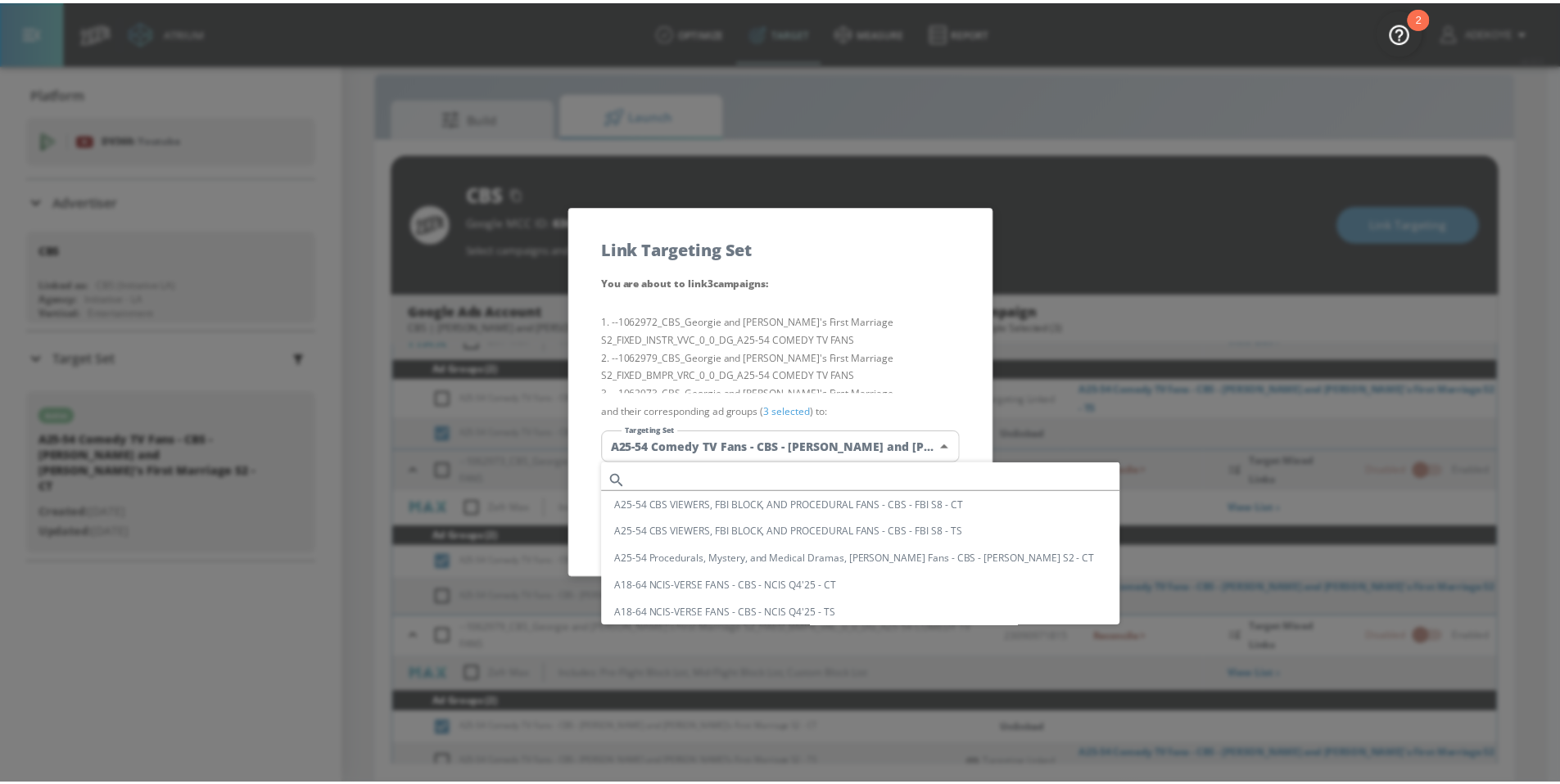
scroll to position [150, 0]
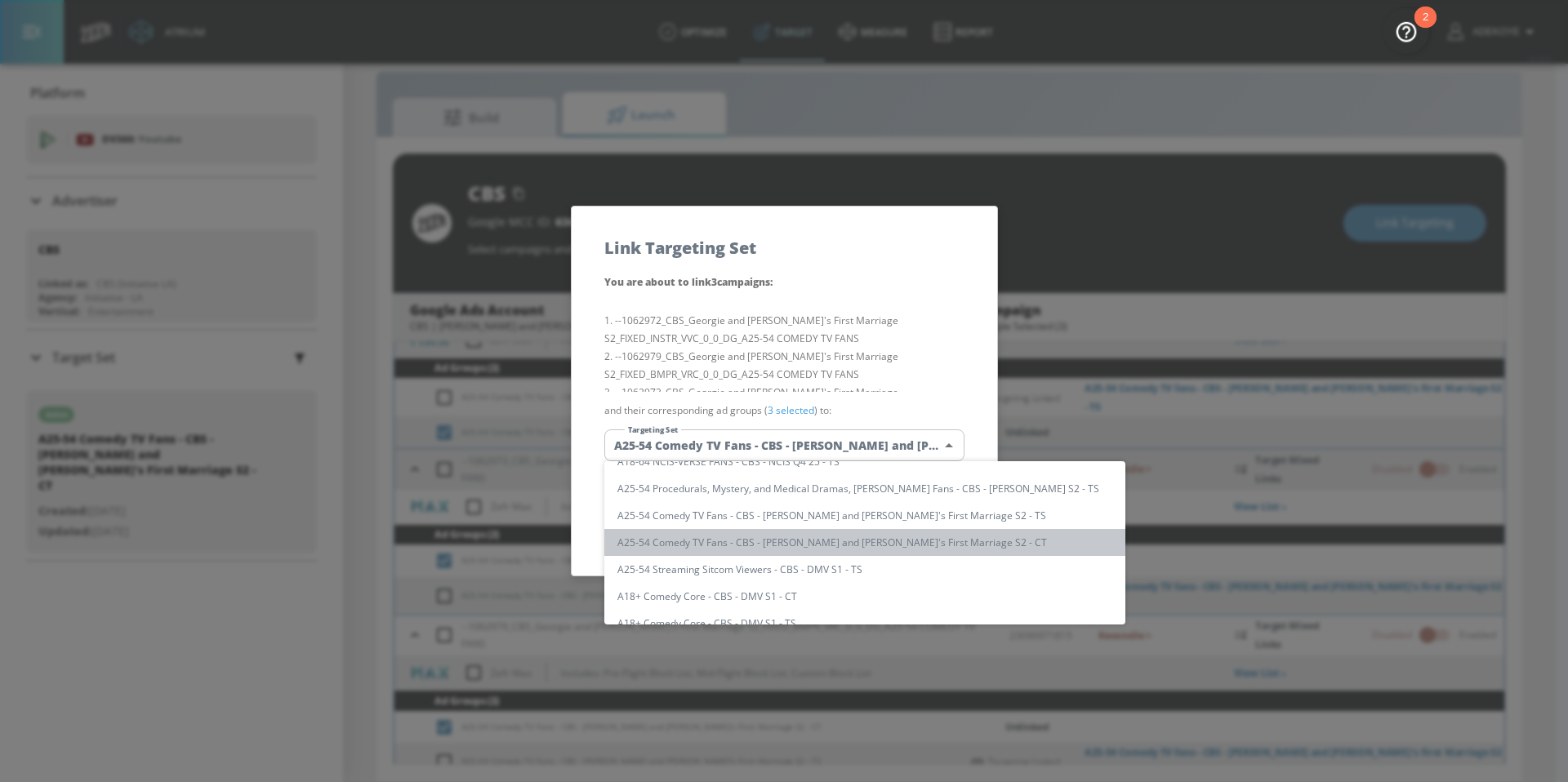
click at [892, 540] on li "A25-54 Comedy TV Fans - CBS - [PERSON_NAME] and [PERSON_NAME]'s First Marriage …" at bounding box center [865, 542] width 521 height 27
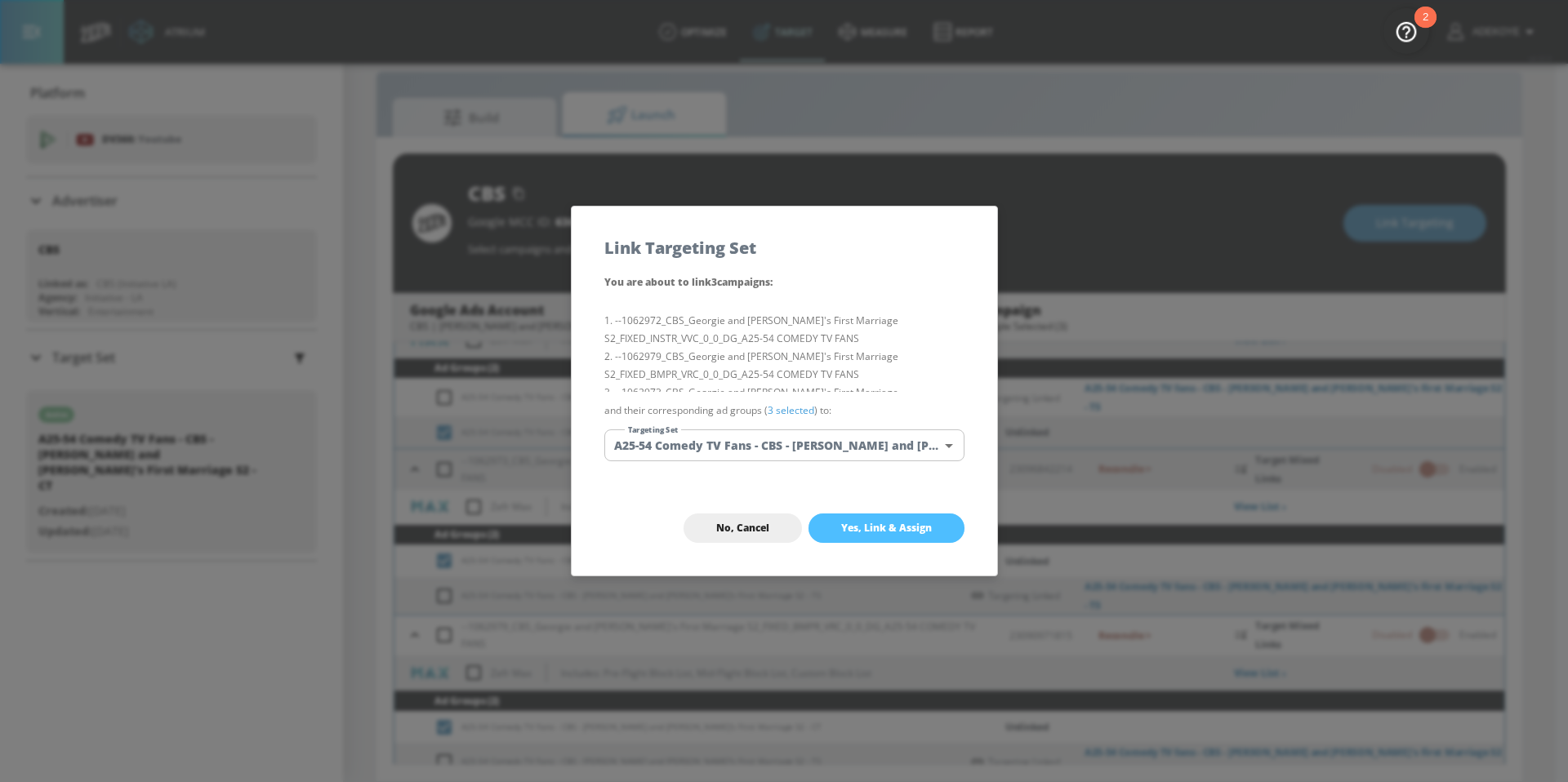
click at [910, 533] on span "Yes, Link & Assign" at bounding box center [886, 528] width 91 height 13
checkbox input "false"
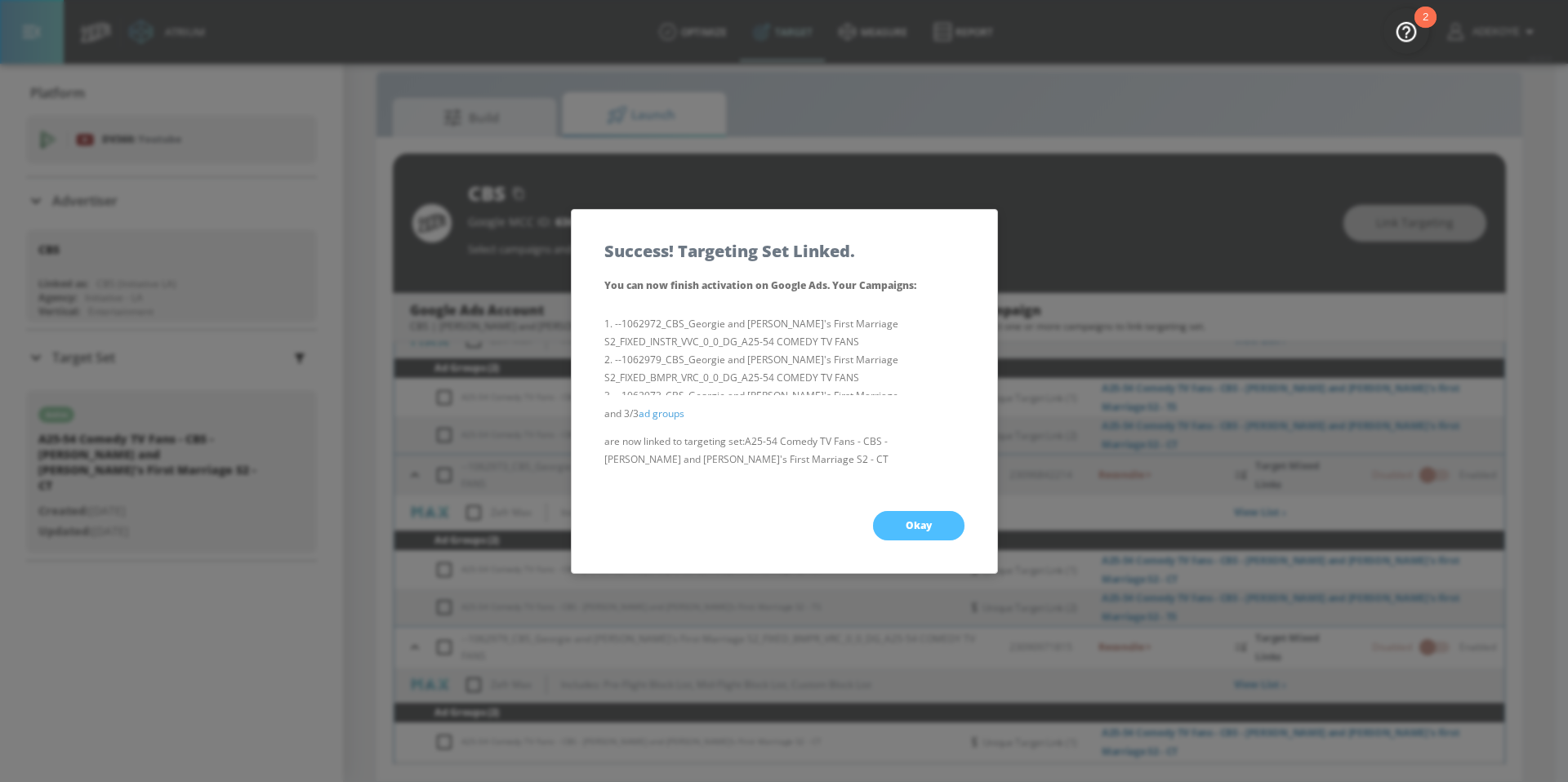
click at [876, 520] on button "Okay" at bounding box center [919, 525] width 92 height 29
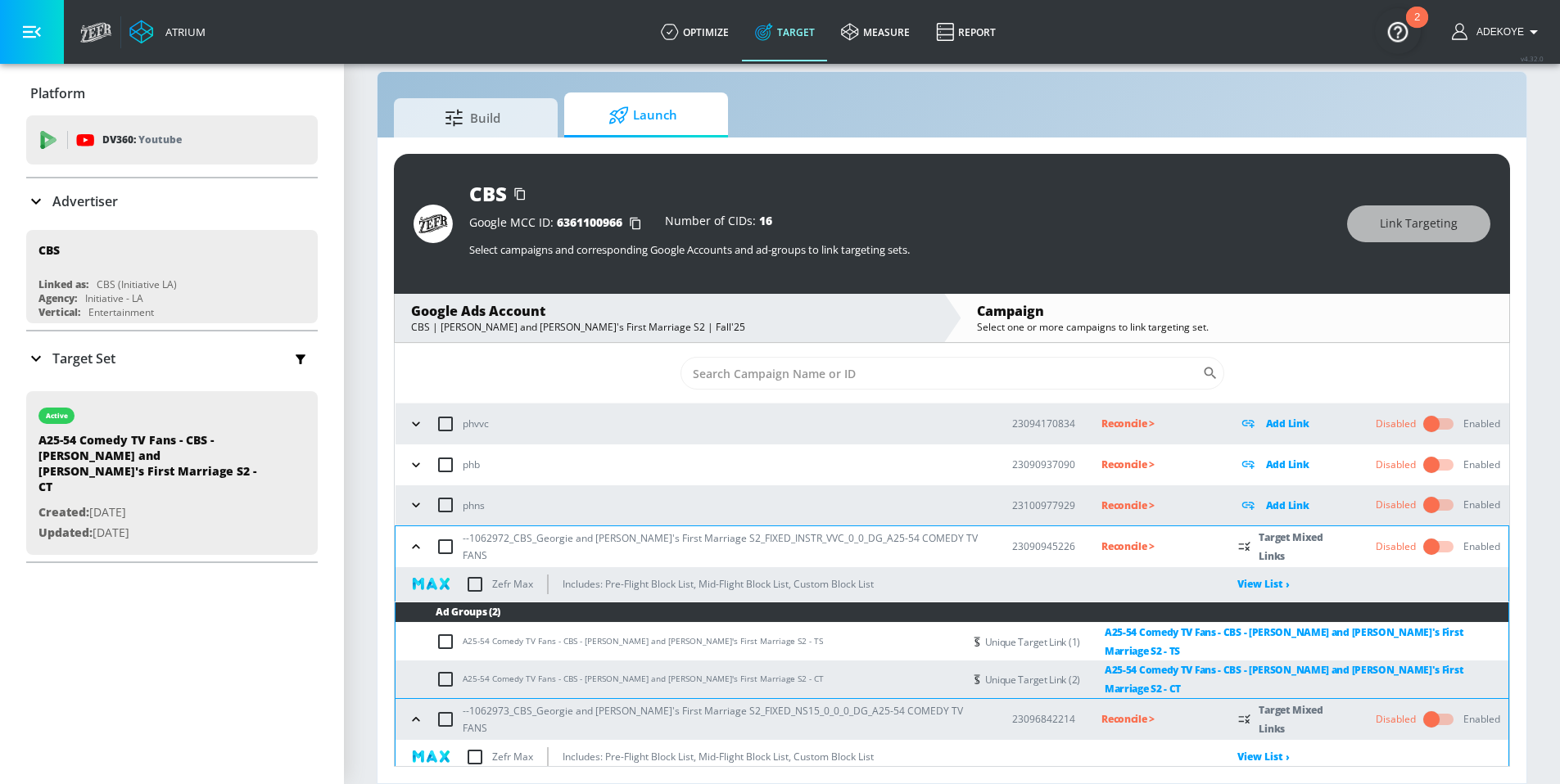
scroll to position [26, 0]
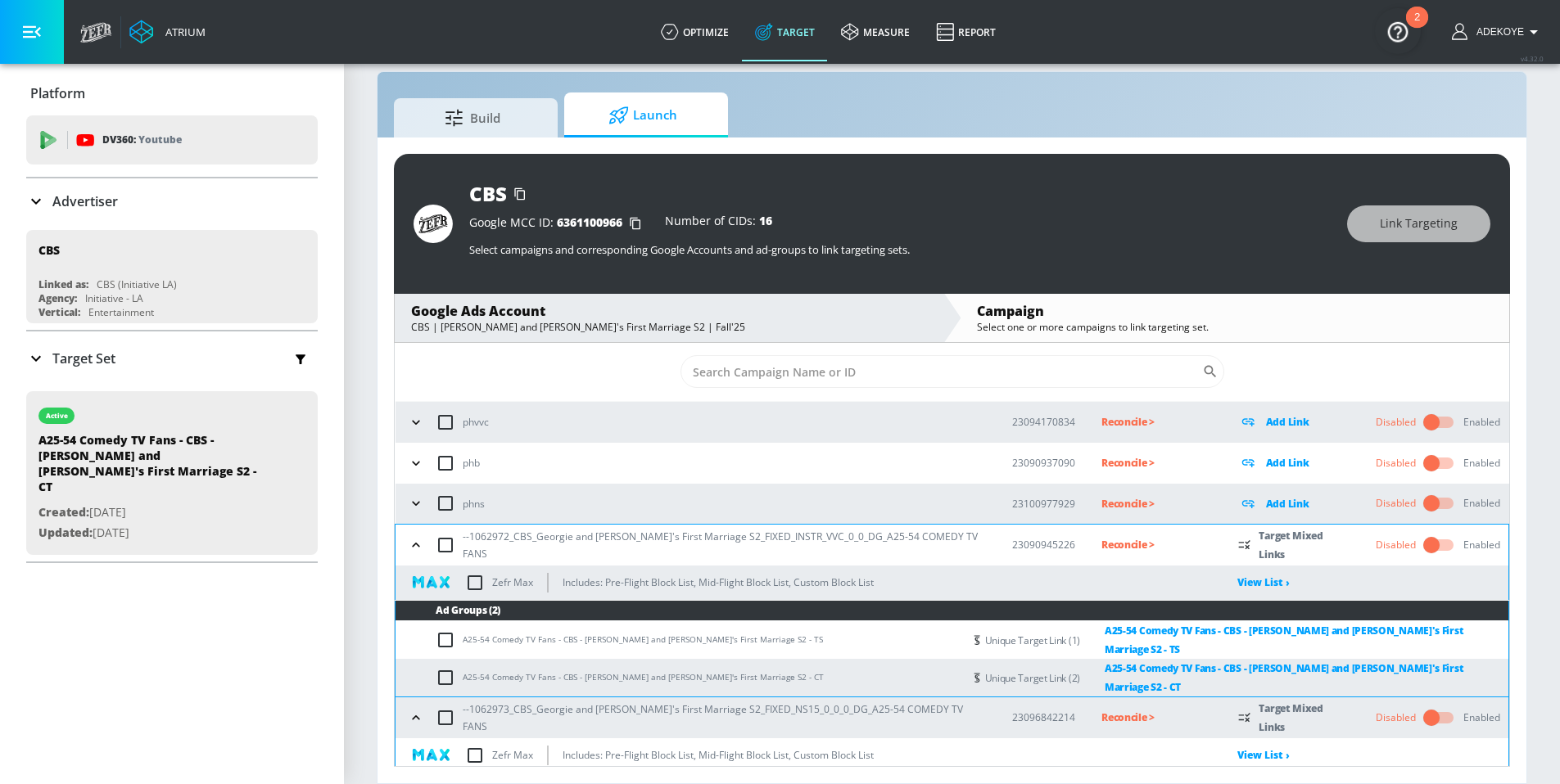
click at [423, 546] on icon "button" at bounding box center [415, 545] width 16 height 16
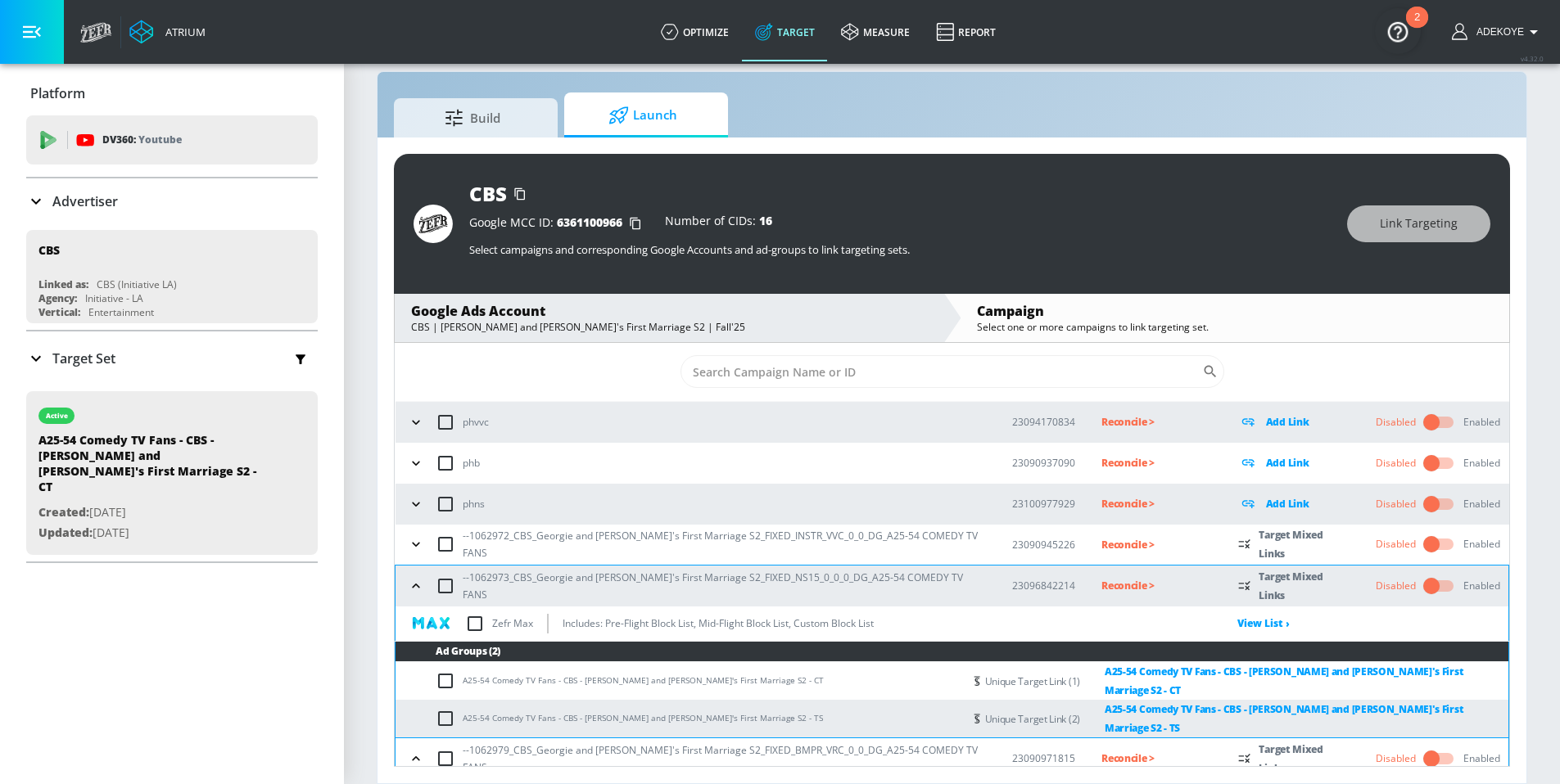
click at [1105, 586] on p "Reconcile >" at bounding box center [1157, 586] width 111 height 19
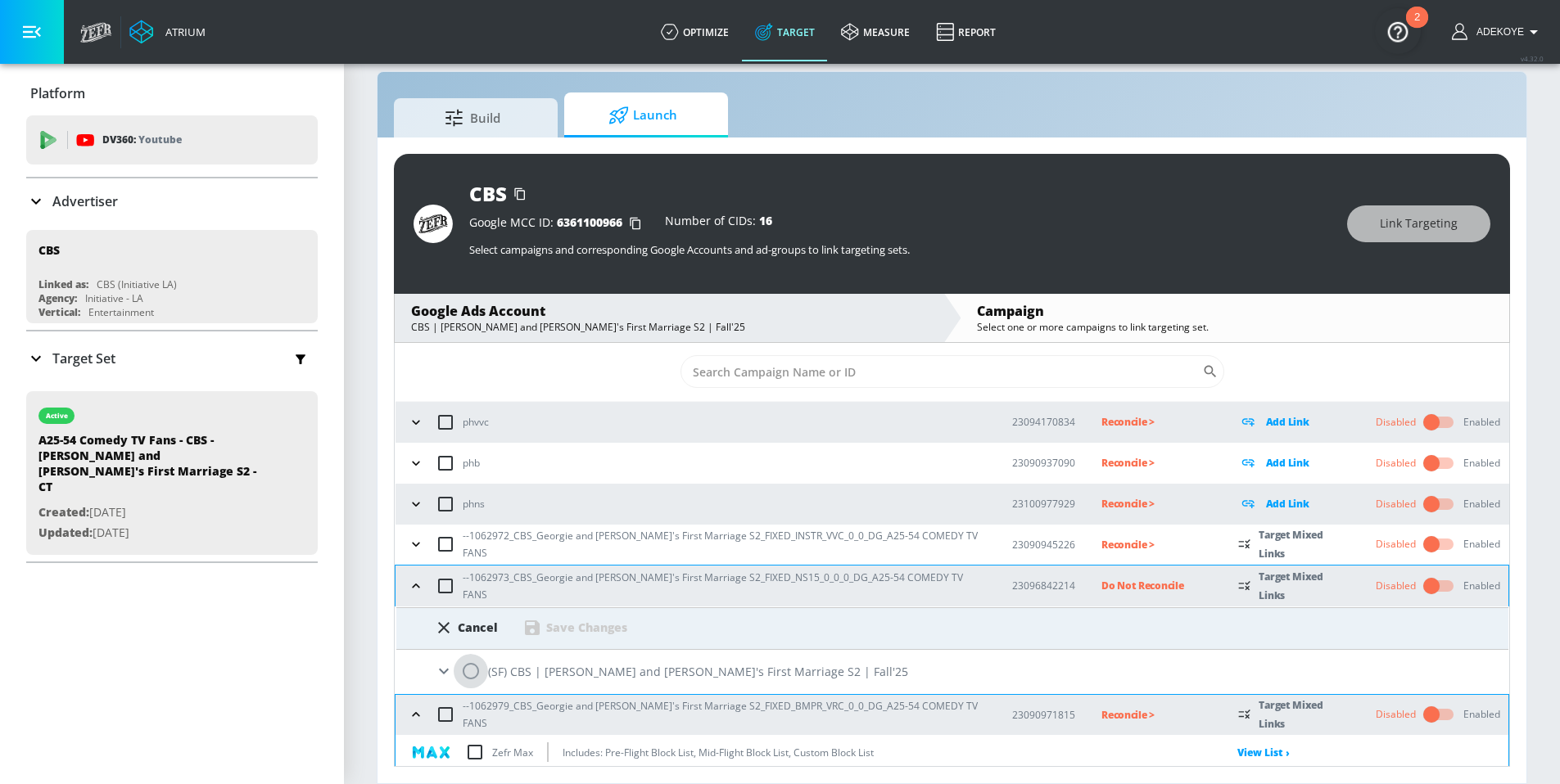
click at [466, 670] on input "radio" at bounding box center [471, 671] width 35 height 35
radio input "true"
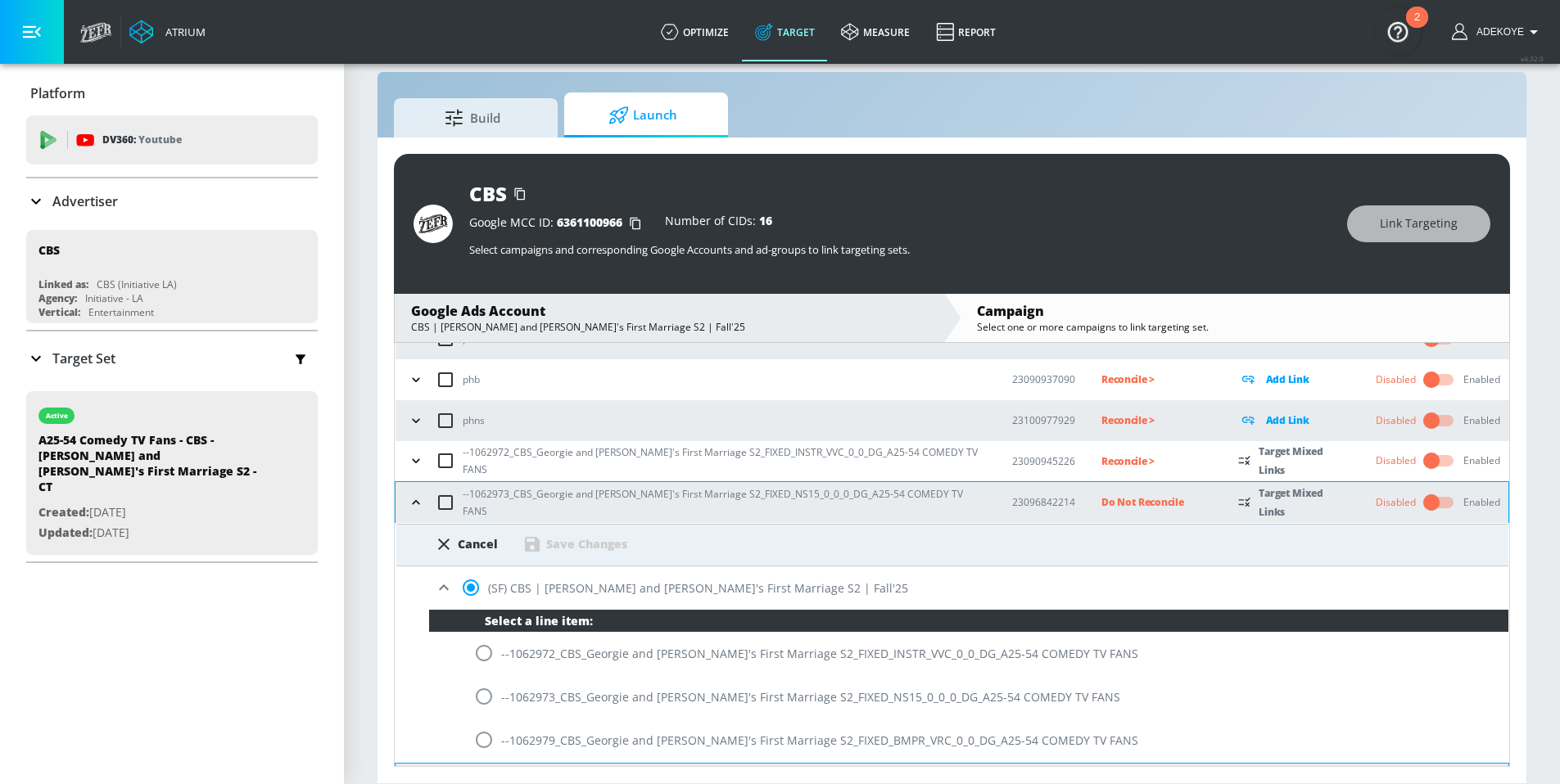
scroll to position [112, 0]
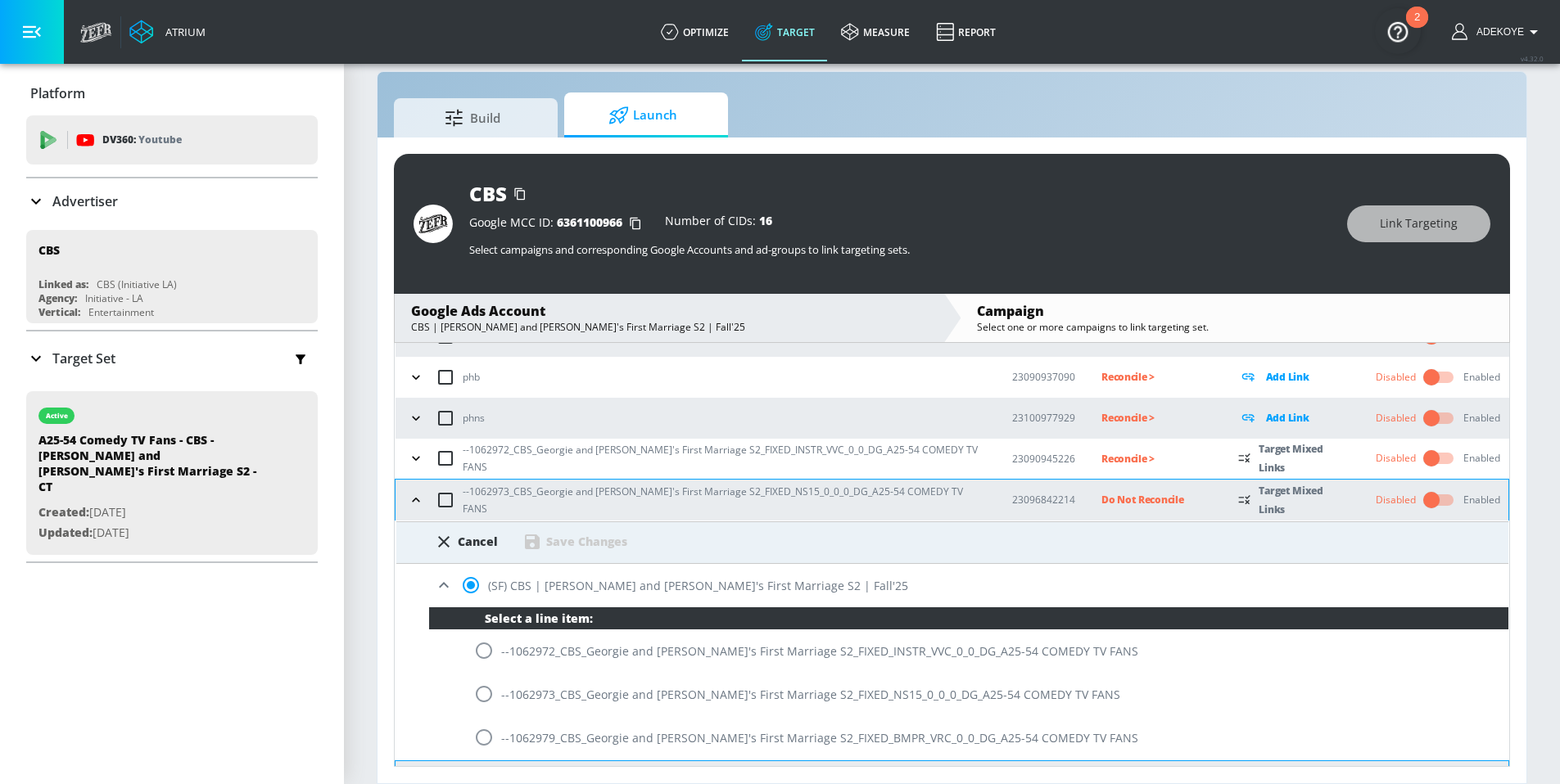
click at [493, 697] on input "radio" at bounding box center [484, 694] width 35 height 35
radio input "true"
click at [592, 544] on div "Save Changes" at bounding box center [587, 542] width 81 height 16
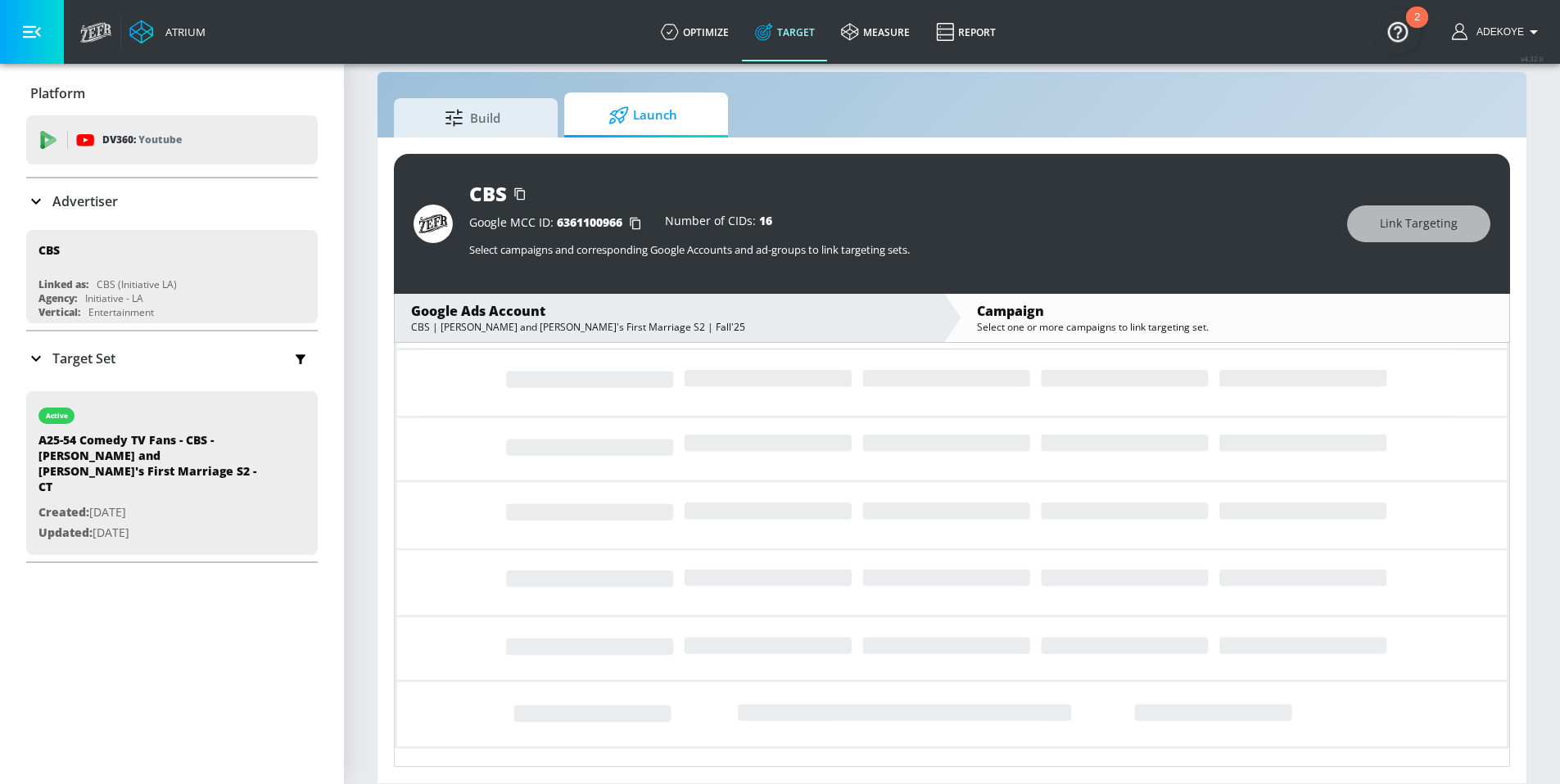
scroll to position [0, 0]
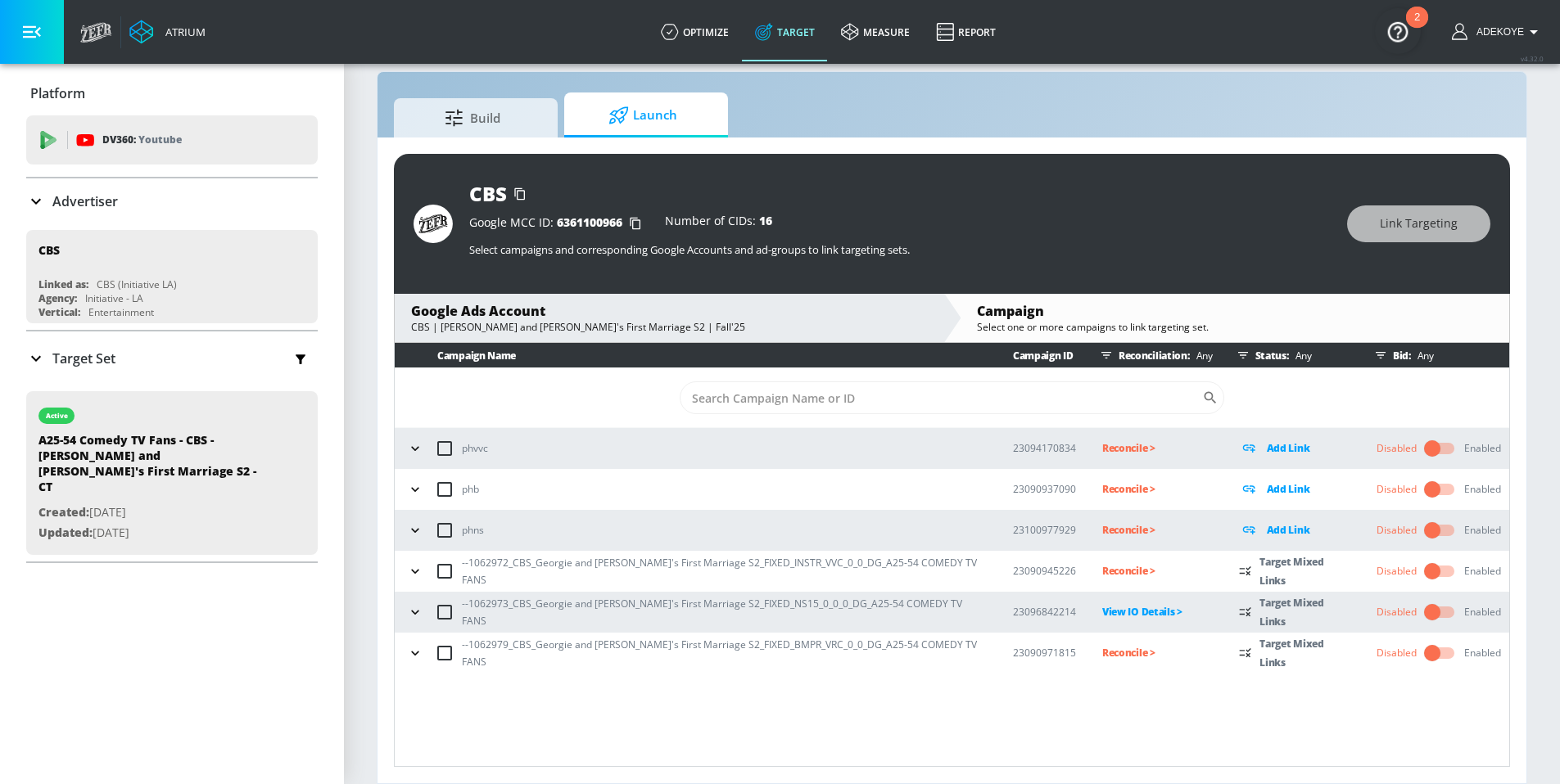
click at [1105, 569] on p "Reconcile >" at bounding box center [1158, 571] width 111 height 19
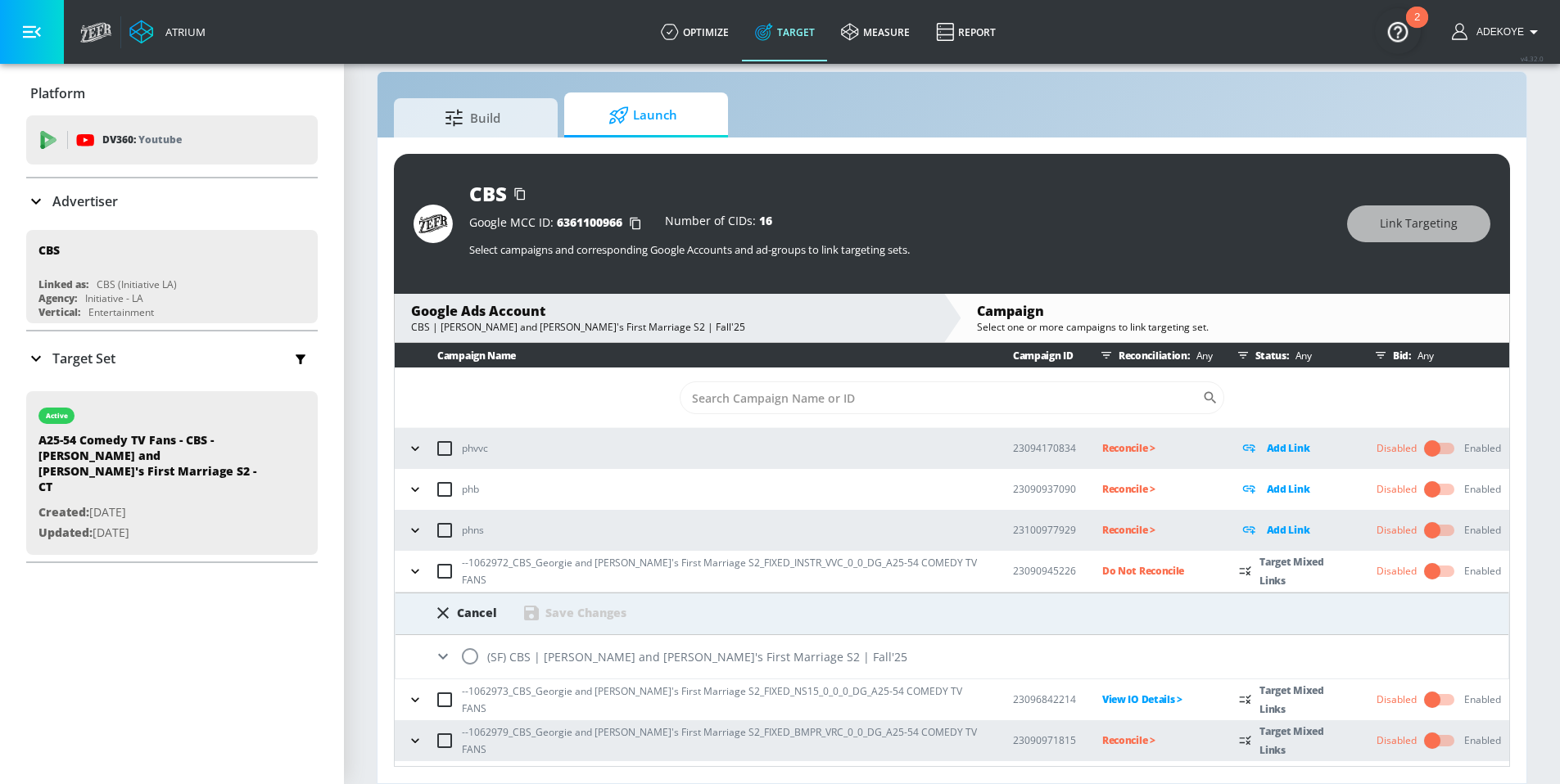
click at [463, 651] on input "radio" at bounding box center [470, 656] width 35 height 35
radio input "true"
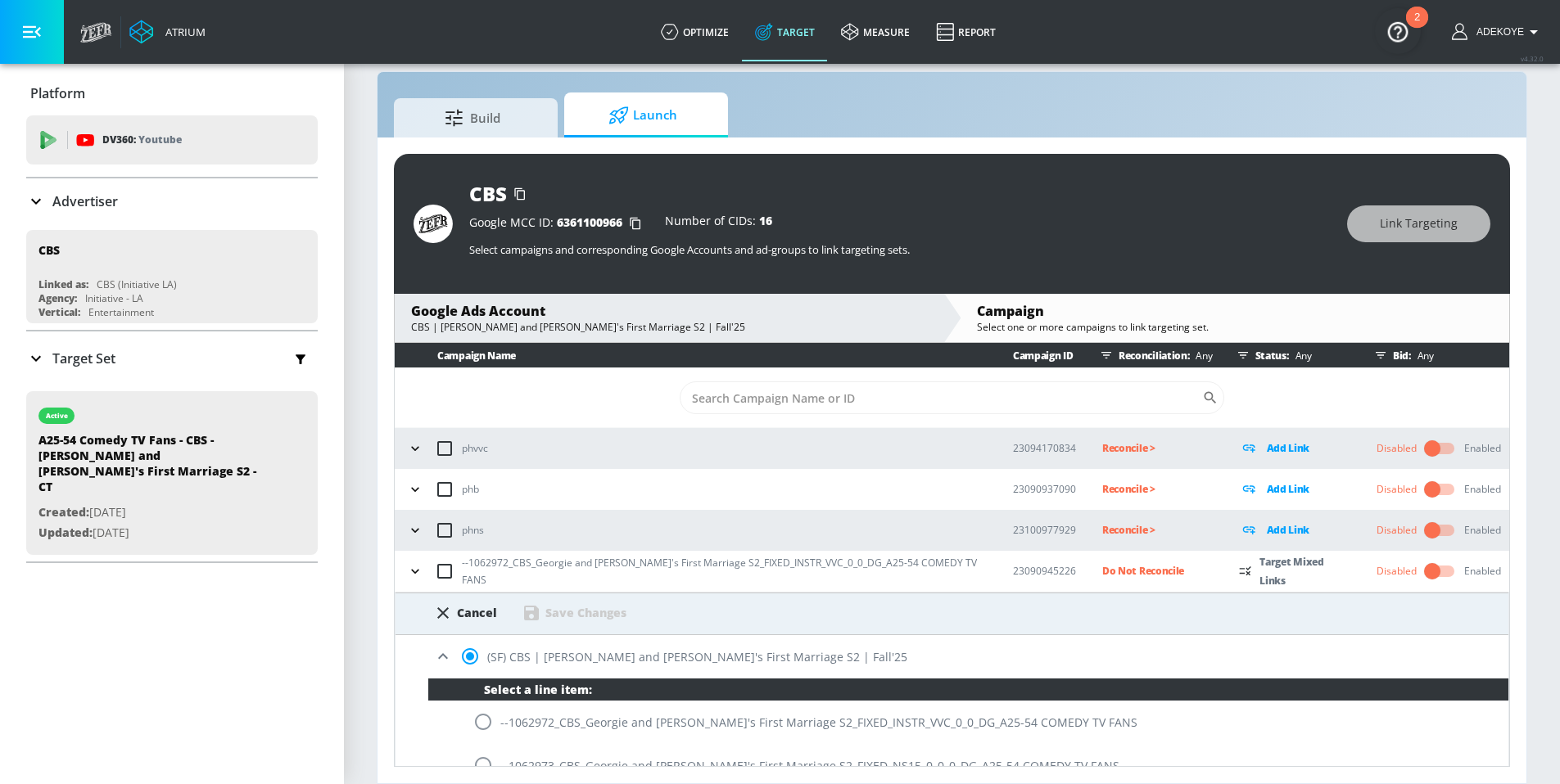
click at [483, 729] on input "radio" at bounding box center [483, 722] width 35 height 35
radio input "true"
click at [597, 616] on div "Save Changes" at bounding box center [586, 612] width 81 height 16
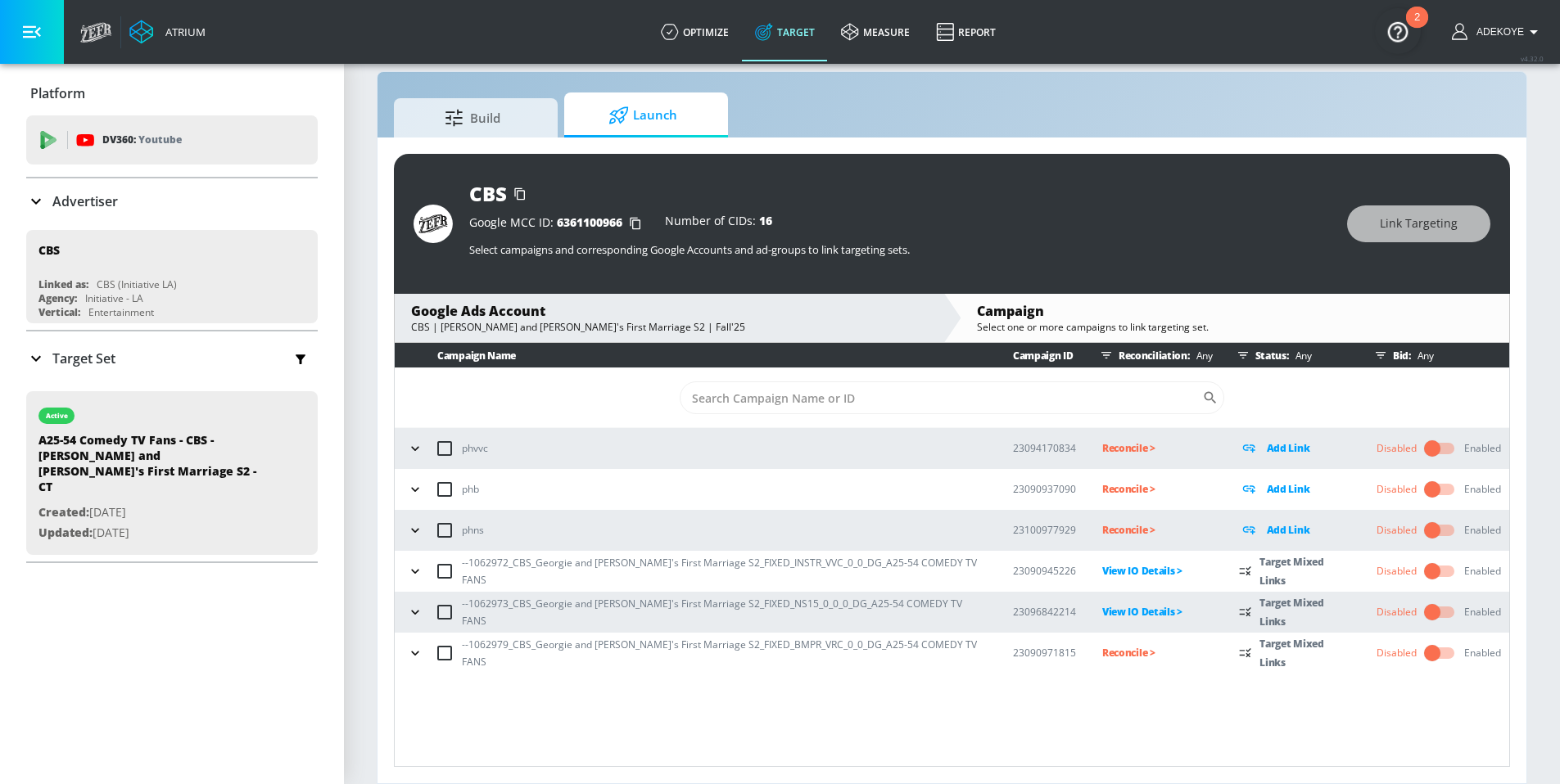
click at [1126, 655] on p "Reconcile >" at bounding box center [1158, 653] width 111 height 19
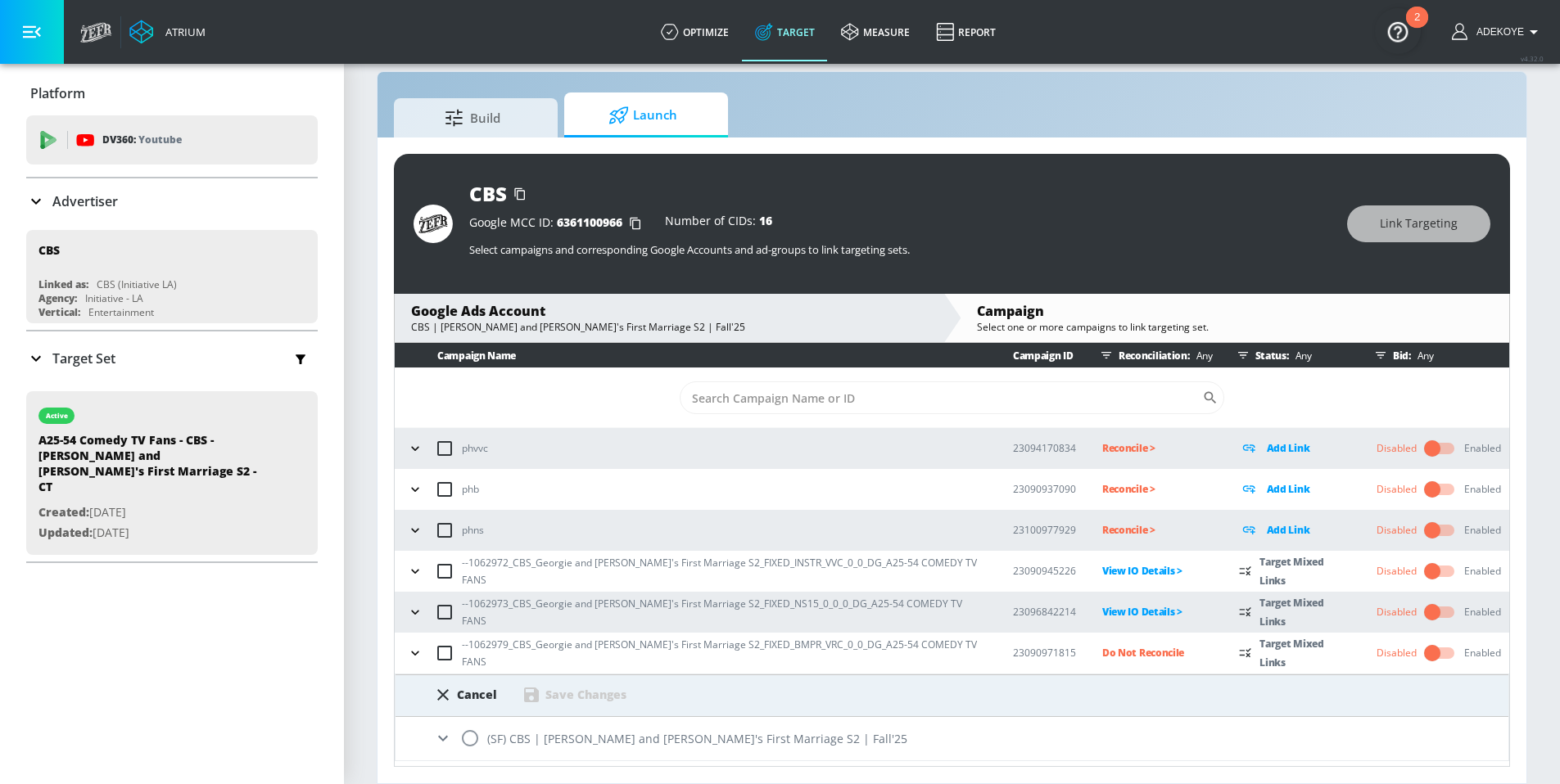
click at [476, 740] on input "radio" at bounding box center [470, 738] width 35 height 35
radio input "true"
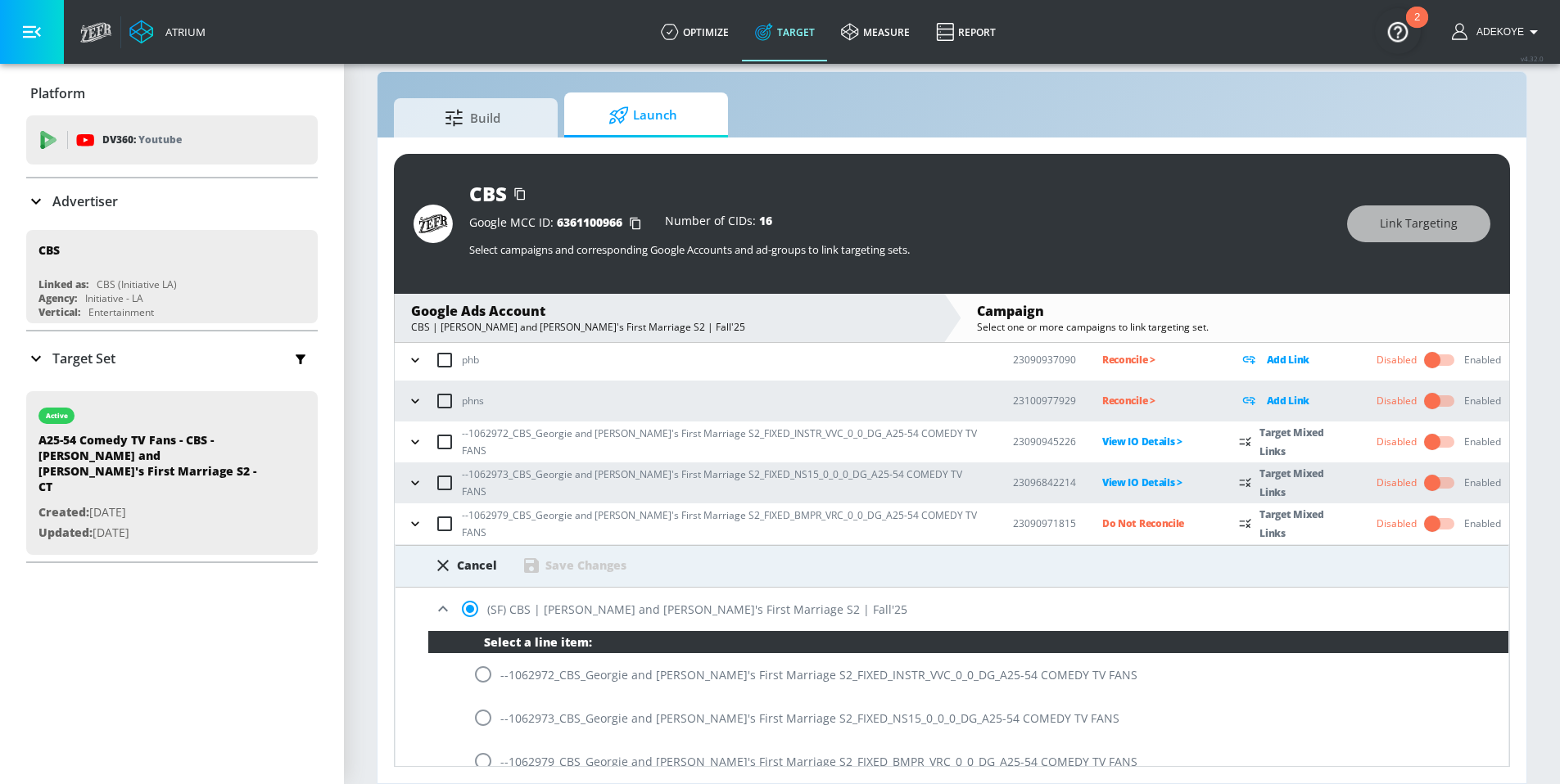
scroll to position [147, 0]
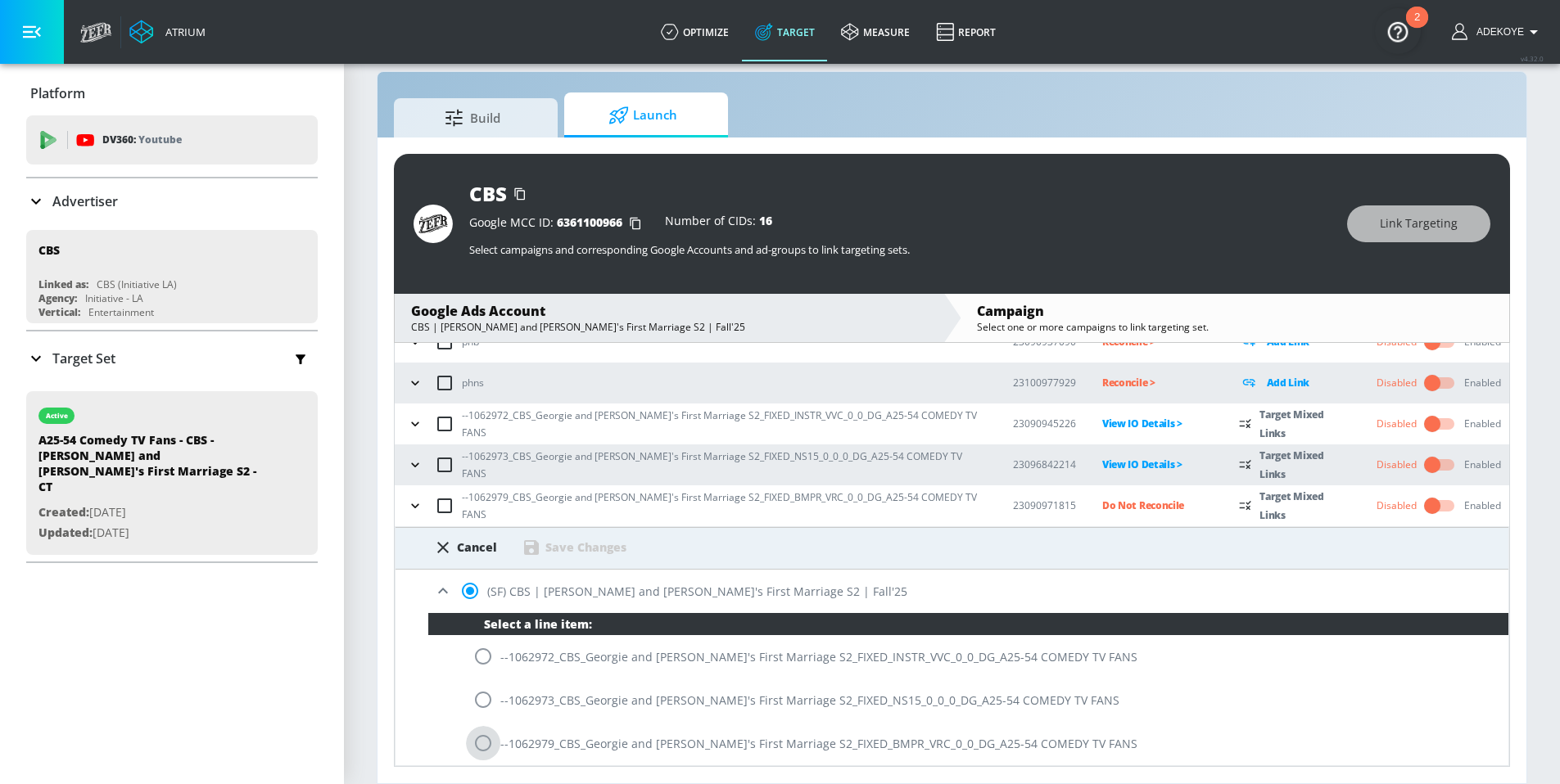
click at [485, 744] on input "radio" at bounding box center [483, 743] width 35 height 35
radio input "true"
click at [614, 547] on div "Save Changes" at bounding box center [586, 547] width 81 height 16
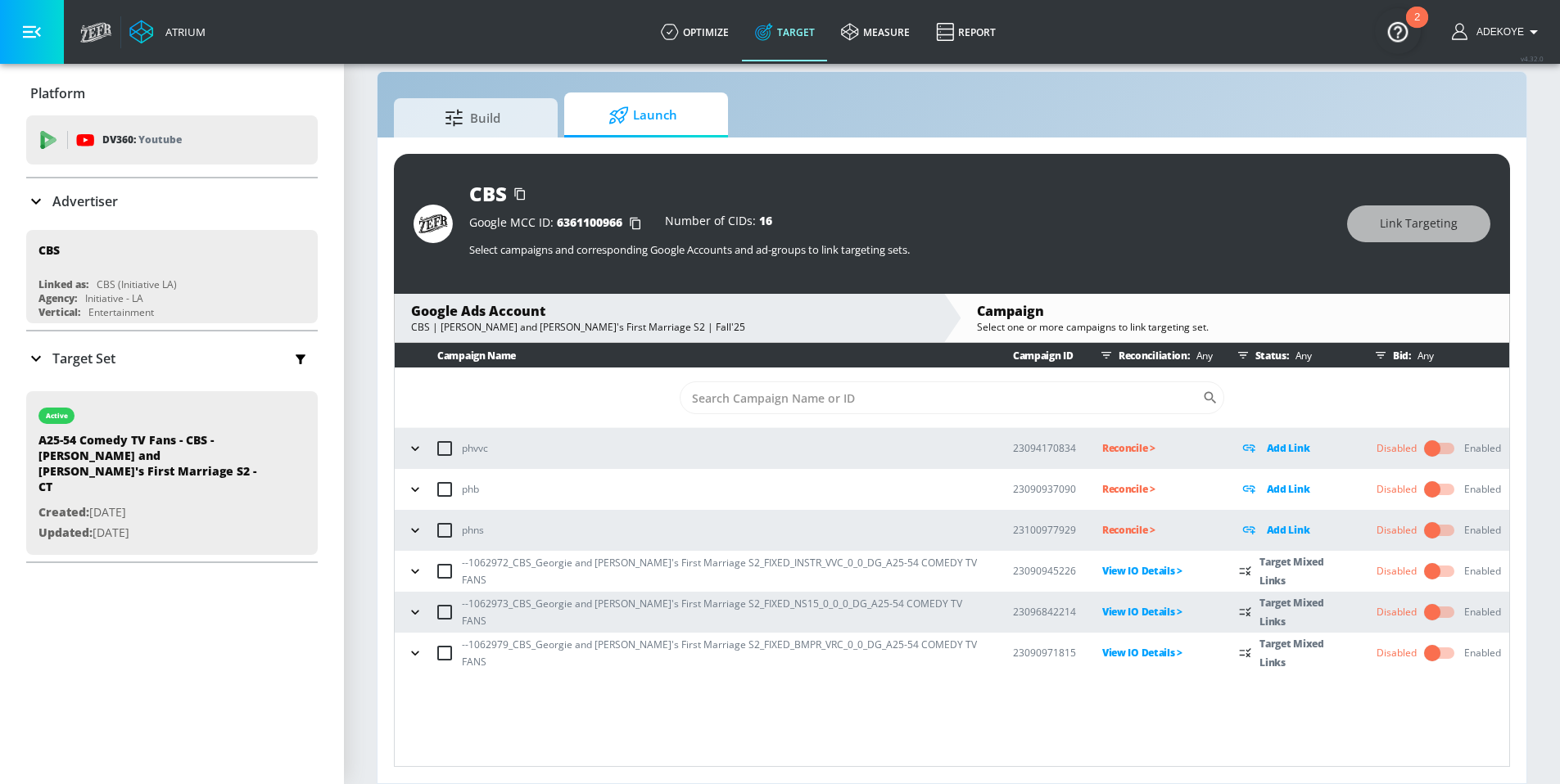
scroll to position [0, 0]
